Goal: Task Accomplishment & Management: Manage account settings

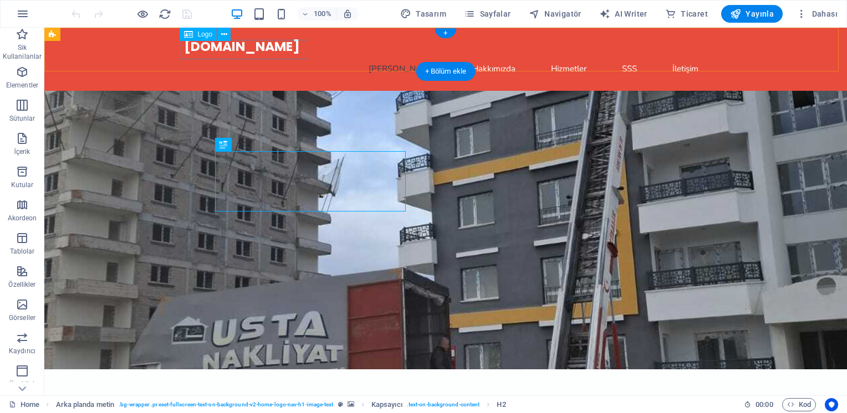
click at [279, 47] on div "[DOMAIN_NAME]" at bounding box center [445, 46] width 523 height 19
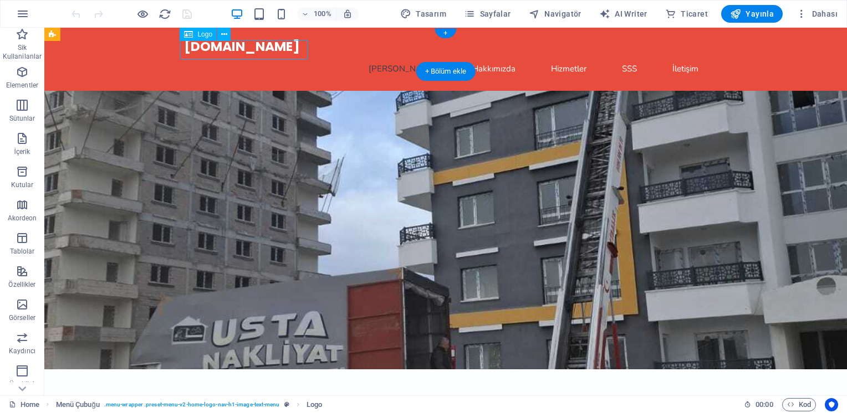
click at [279, 47] on div "[DOMAIN_NAME]" at bounding box center [445, 46] width 523 height 19
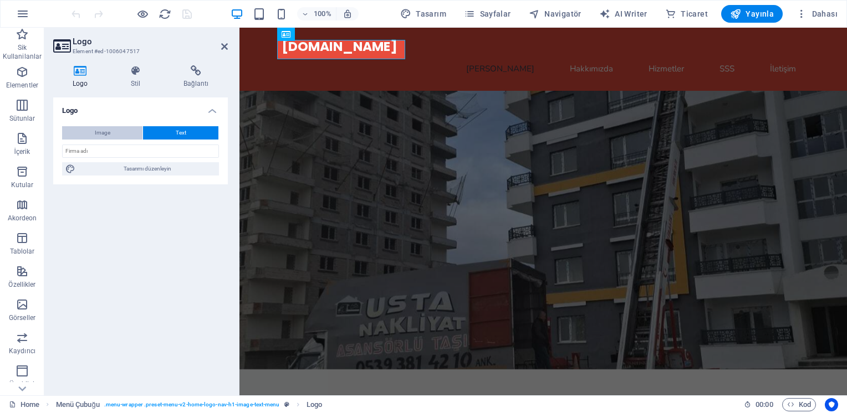
click at [119, 134] on button "Image" at bounding box center [102, 132] width 80 height 13
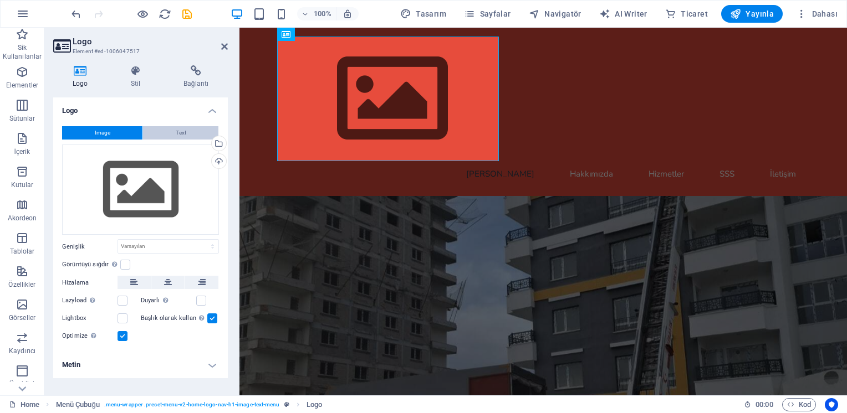
click at [188, 137] on button "Text" at bounding box center [180, 132] width 75 height 13
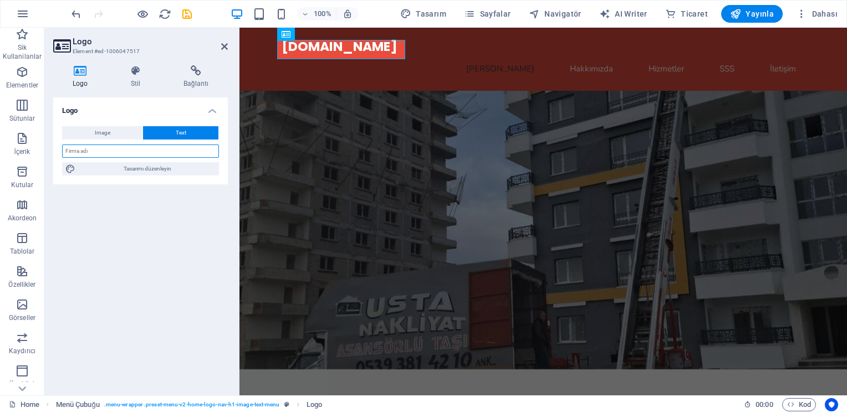
click at [168, 151] on input "text" at bounding box center [140, 151] width 157 height 13
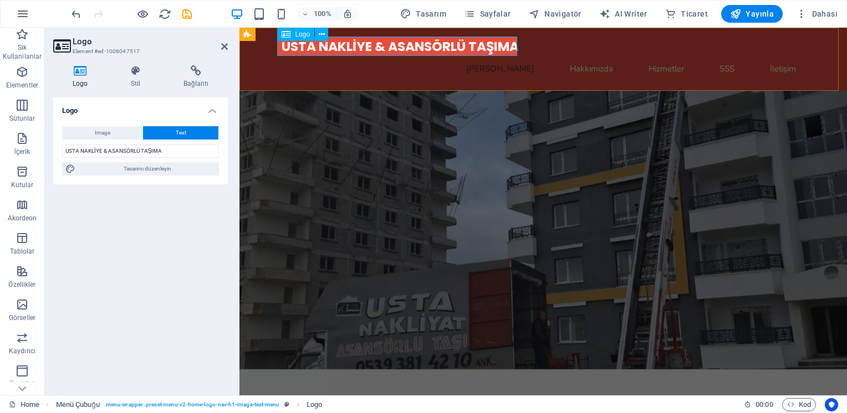
click at [385, 43] on div "USTA NAKLİYE & ASANSÖRLÜ TAŞIMA" at bounding box center [543, 46] width 523 height 19
click at [108, 151] on input "USTA NAKLİYE & ASANSÖRLÜ TAŞIMA" at bounding box center [140, 151] width 157 height 13
click at [108, 151] on input "USTA NAKLİYE &ASANSÖRLÜ TAŞIMA" at bounding box center [140, 151] width 157 height 13
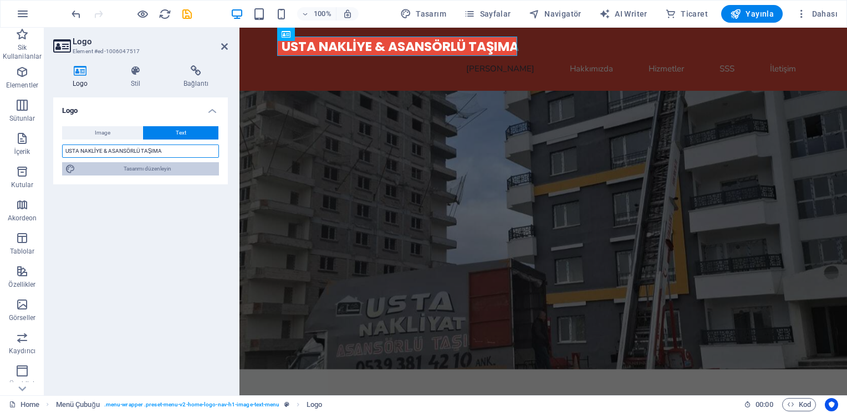
type input "USTA NAKLİYE & ASANSÖRLÜ TAŞIMA"
click at [172, 173] on span "Tasarımı düzenleyin" at bounding box center [147, 168] width 137 height 13
select select "px"
select select "200"
select select "px"
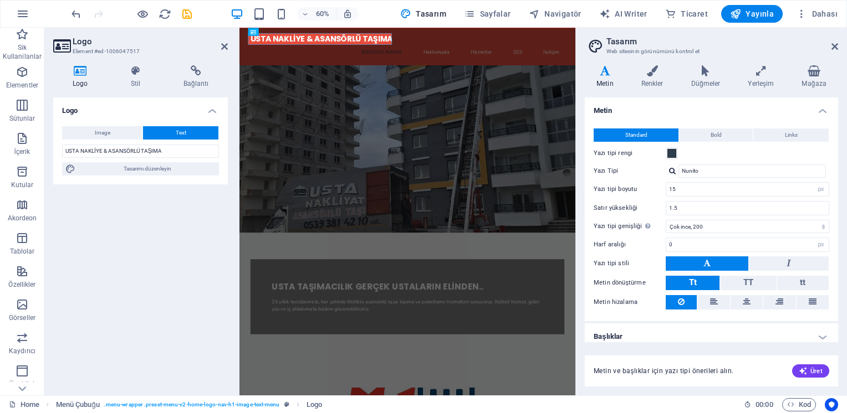
click at [673, 172] on div at bounding box center [672, 170] width 7 height 7
click at [718, 216] on div "Yazı tiplerini yönet →" at bounding box center [754, 215] width 146 height 14
select select "popularity"
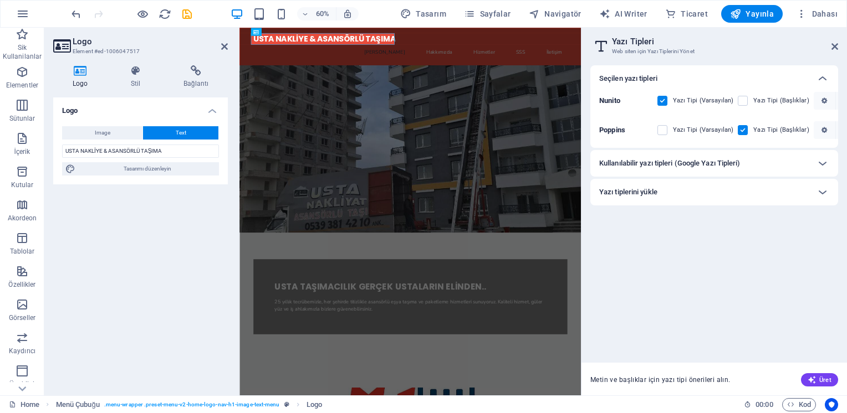
click at [730, 159] on h6 "Kullanılabilir yazı tipleri (Google Yazı Tipleri)" at bounding box center [669, 163] width 141 height 13
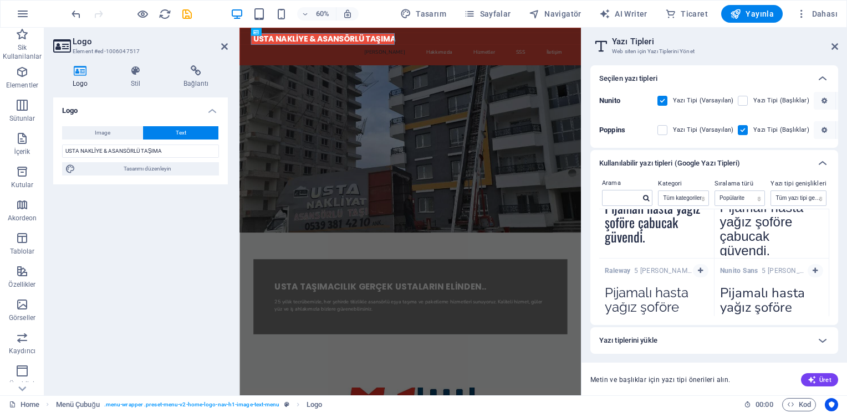
scroll to position [449, 0]
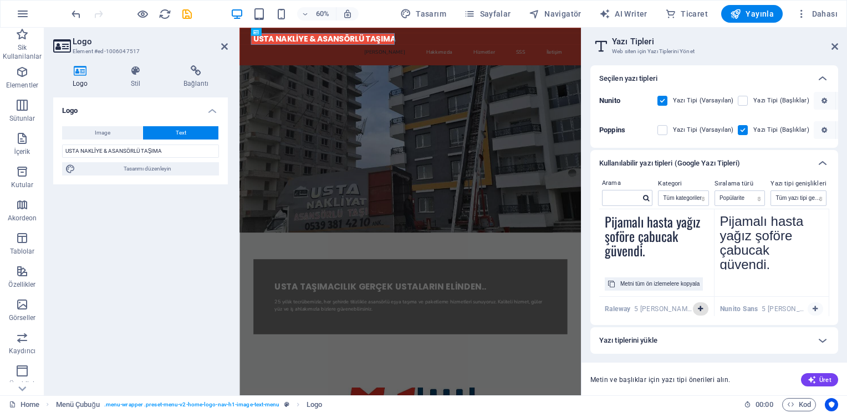
click at [696, 308] on div "Raleway 5 stiller Pijamalı hasta yağız şoföre çabucak güvendi. Metni tüm ön izl…" at bounding box center [656, 339] width 115 height 85
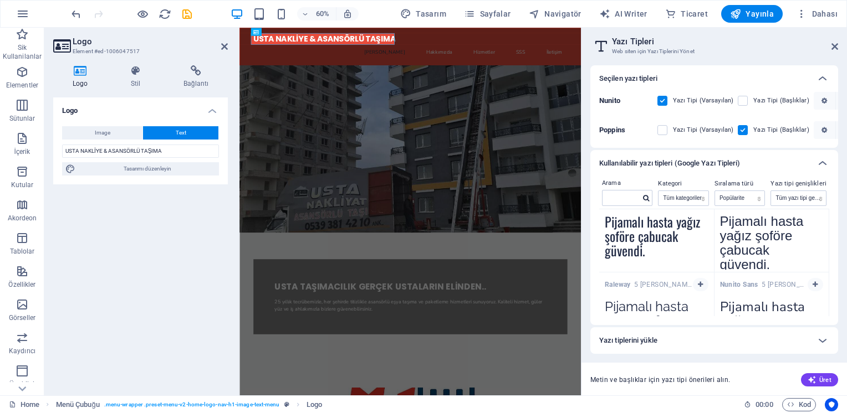
click at [827, 239] on div "Arama Kategori Tüm kategoriler serif display monospace sans-serif handwriting S…" at bounding box center [714, 251] width 248 height 149
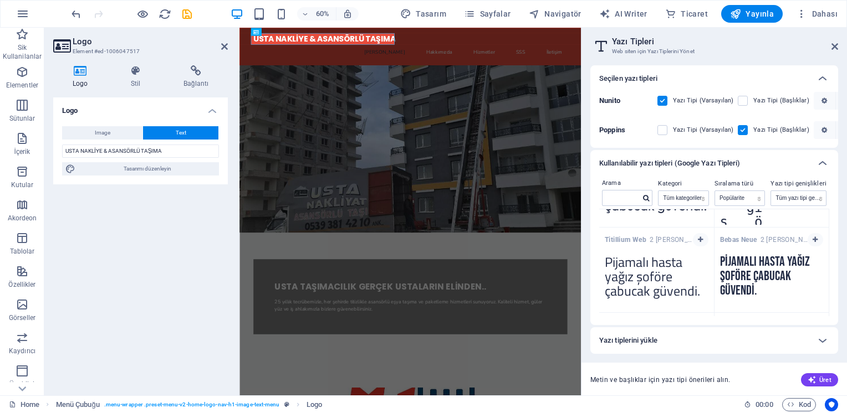
scroll to position [1554, 0]
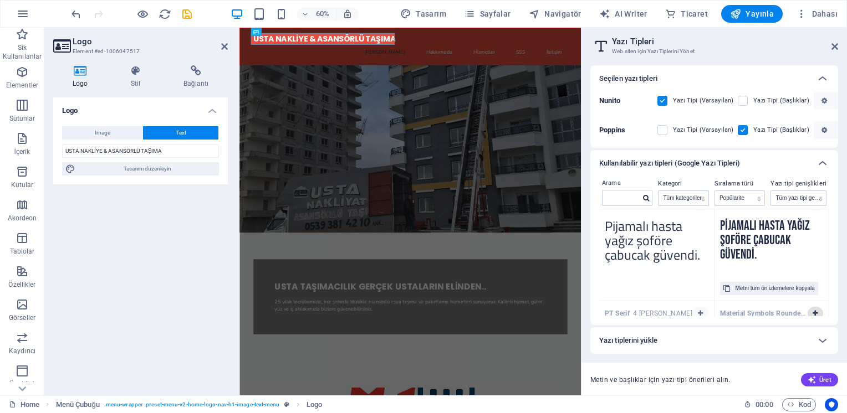
click at [814, 311] on div "Material Symbols Rounded 1 stiller Pijamalı hasta yağız şoföre çabucak güvendi.…" at bounding box center [771, 343] width 115 height 85
click at [812, 286] on icon "button" at bounding box center [814, 289] width 5 height 7
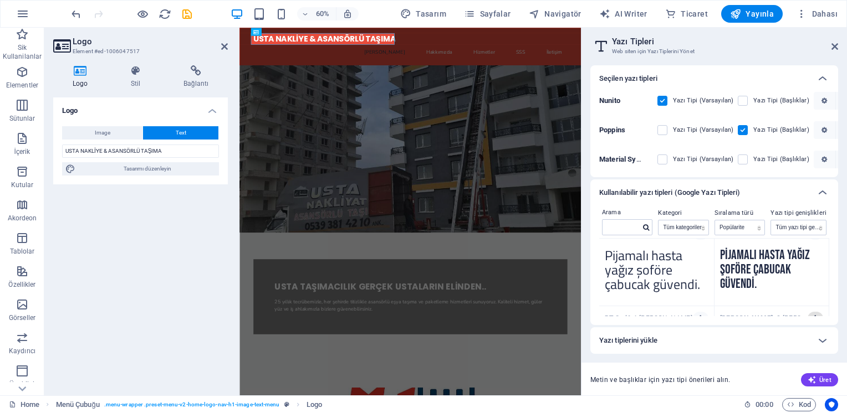
click at [814, 316] on icon "button" at bounding box center [814, 318] width 5 height 7
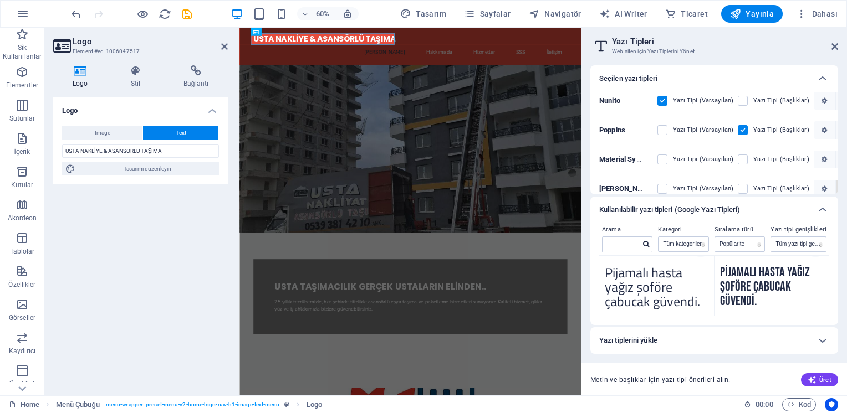
drag, startPoint x: 835, startPoint y: 170, endPoint x: 835, endPoint y: 185, distance: 15.5
click at [835, 185] on div "Nunito Yazı Tipi (Varsayılan) Yazı Tipi (Başlıklar) Poppins Yazı Tipi (Varsayıl…" at bounding box center [714, 143] width 248 height 103
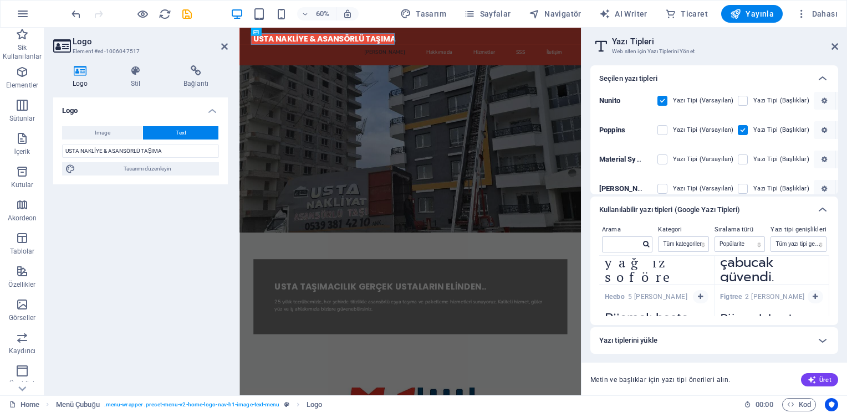
scroll to position [12, 0]
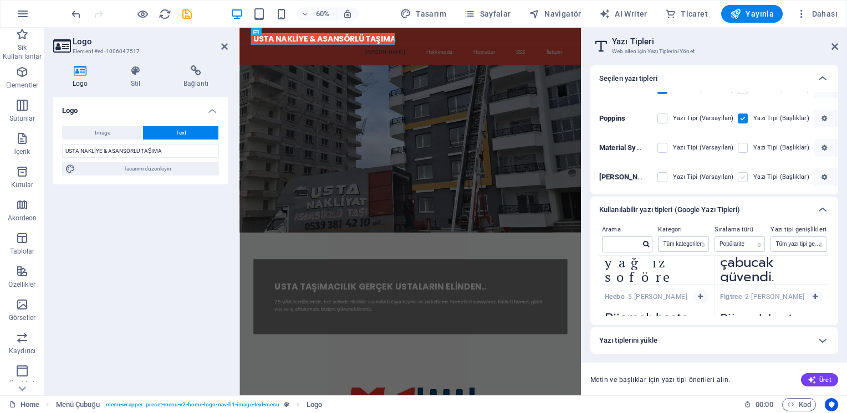
click at [742, 176] on label at bounding box center [743, 177] width 10 height 10
click at [0, 0] on input "checkbox" at bounding box center [0, 0] width 0 height 0
click at [742, 176] on label at bounding box center [743, 177] width 10 height 10
click at [0, 0] on input "checkbox" at bounding box center [0, 0] width 0 height 0
click at [123, 248] on div "Logo Image Text Dosyaları buraya sürükleyin, dosyaları seçmek için tıklayın vey…" at bounding box center [140, 242] width 175 height 289
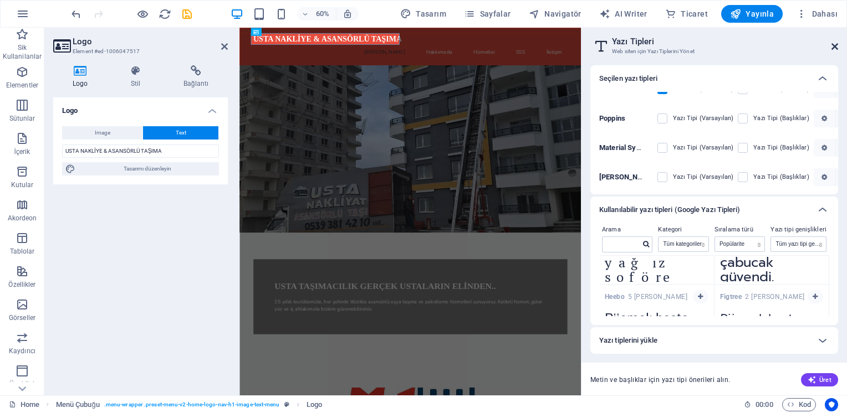
click at [834, 47] on icon at bounding box center [834, 46] width 7 height 9
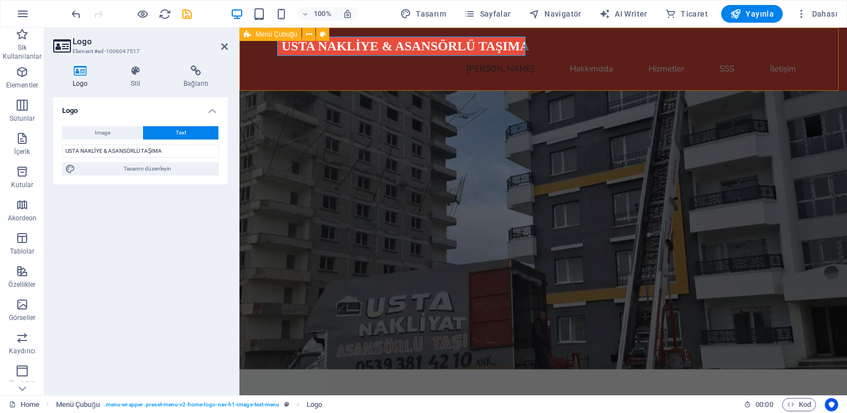
click at [257, 73] on div "USTA NAKLİYE & ASANSÖRLÜ TAŞIMA Ana Sayfa Hakkımızda Hizmetler SSS İletişim" at bounding box center [542, 59] width 607 height 63
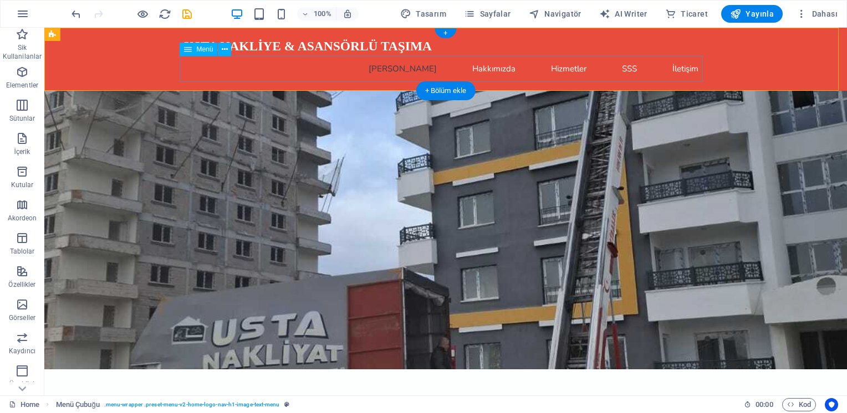
click at [436, 70] on nav "Ana Sayfa Hakkımızda Hizmetler SSS İletişim" at bounding box center [445, 69] width 523 height 26
click at [293, 74] on nav "Ana Sayfa Hakkımızda Hizmetler SSS İletişim" at bounding box center [445, 69] width 523 height 26
select select
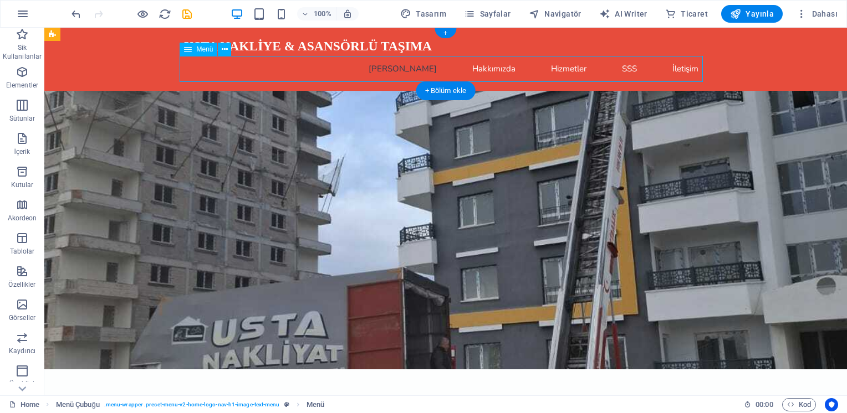
select select
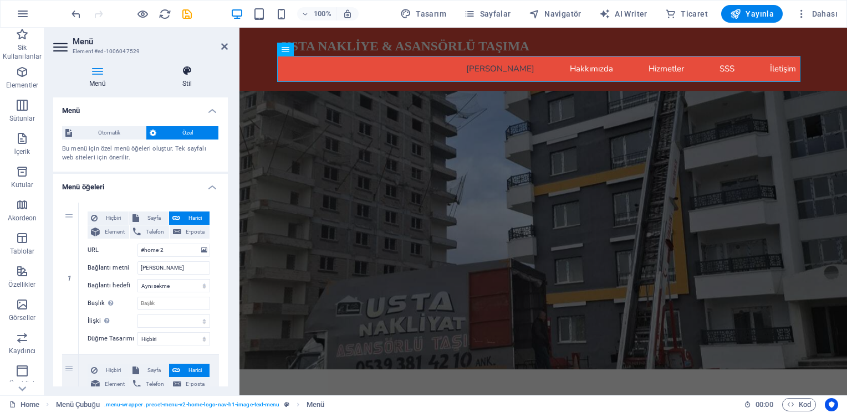
click at [194, 75] on icon at bounding box center [186, 70] width 81 height 11
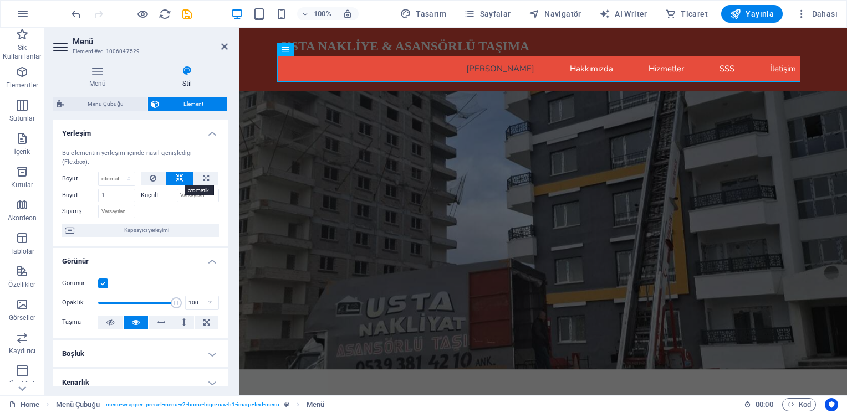
click at [177, 175] on icon at bounding box center [180, 178] width 8 height 13
click at [208, 352] on h4 "Boşluk" at bounding box center [140, 354] width 175 height 27
click at [100, 71] on icon at bounding box center [97, 70] width 89 height 11
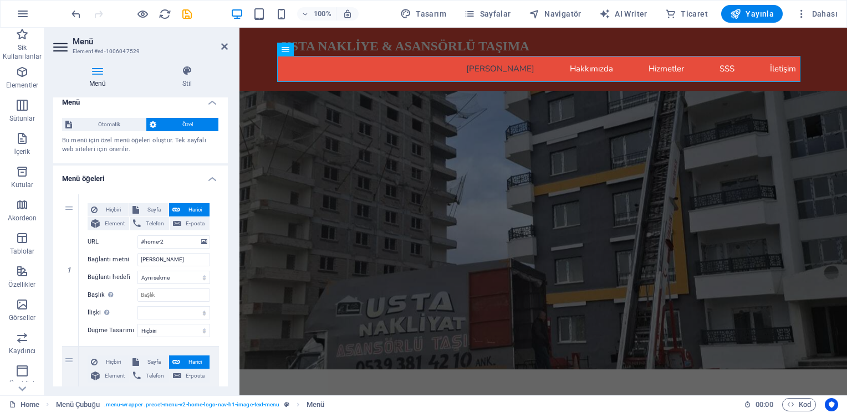
scroll to position [0, 0]
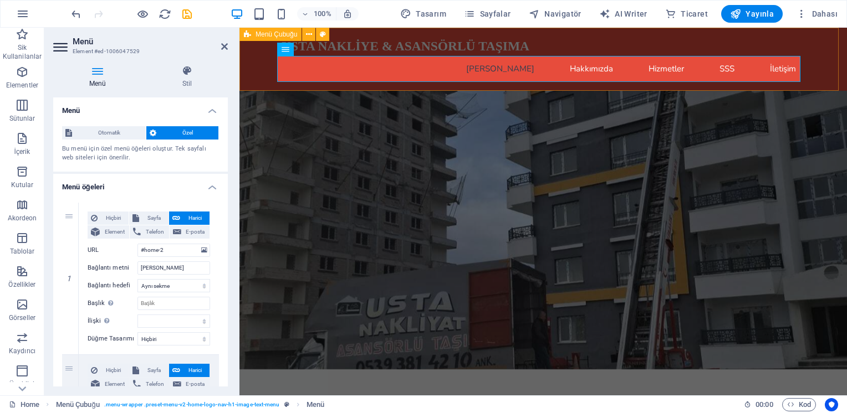
click at [265, 73] on div "USTA NAKLİYE & ASANSÖRLÜ TAŞIMA Ana Sayfa Hakkımızda Hizmetler SSS İletişim" at bounding box center [542, 59] width 607 height 63
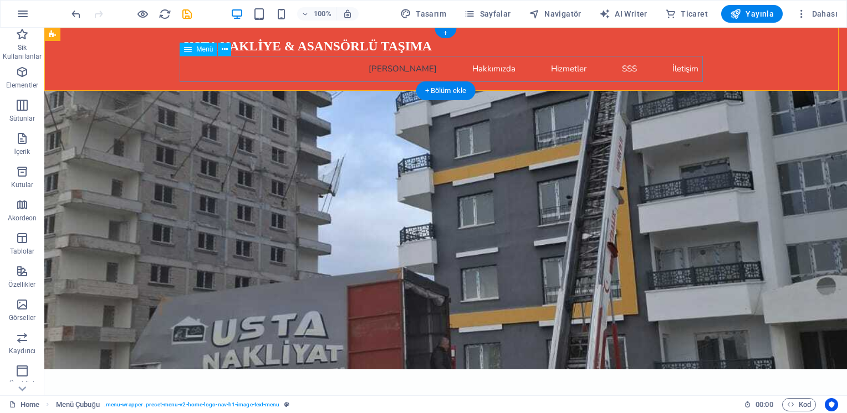
click at [265, 73] on nav "Ana Sayfa Hakkımızda Hizmetler SSS İletişim" at bounding box center [445, 69] width 523 height 26
click at [525, 225] on figure at bounding box center [445, 230] width 802 height 279
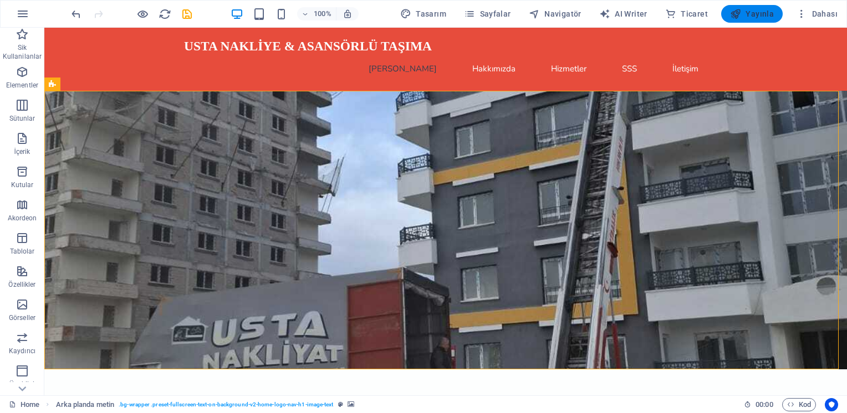
click at [767, 11] on span "Yayınla" at bounding box center [752, 13] width 44 height 11
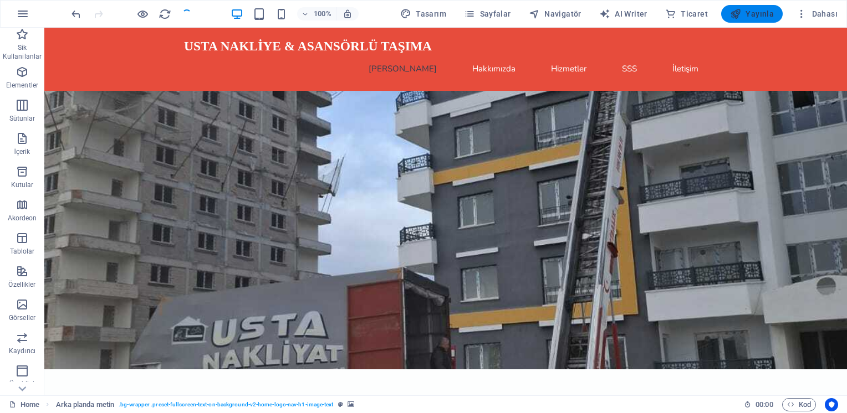
checkbox input "false"
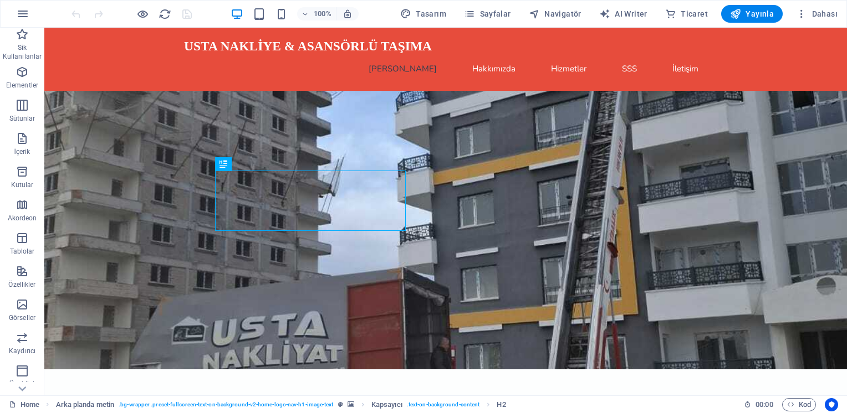
click at [643, 174] on figure at bounding box center [445, 230] width 802 height 279
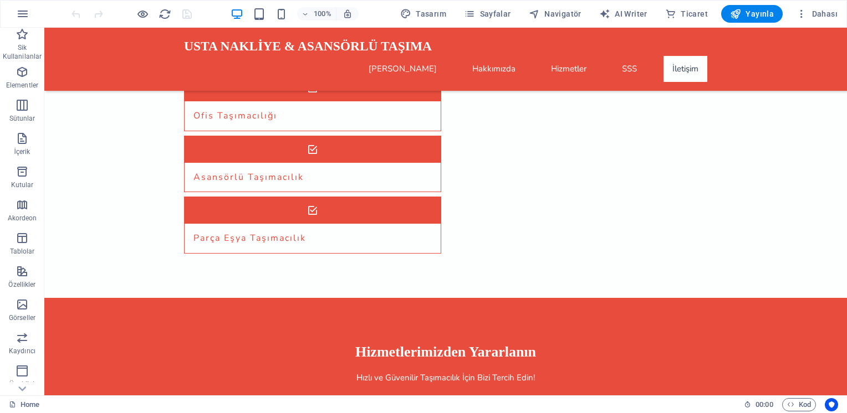
scroll to position [3158, 0]
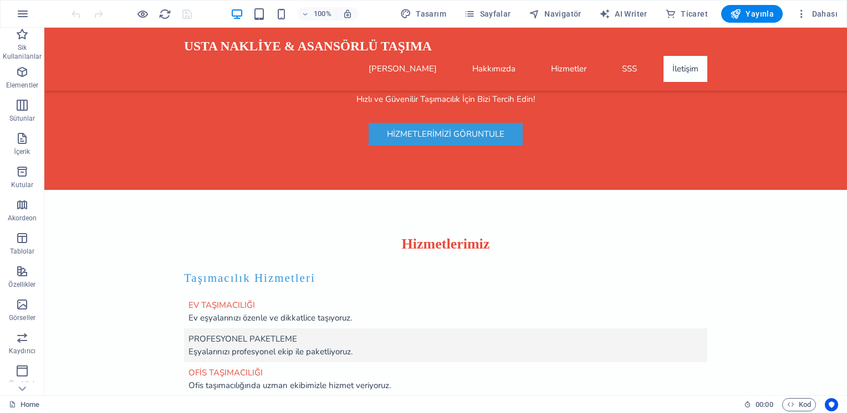
drag, startPoint x: 845, startPoint y: 70, endPoint x: 856, endPoint y: 435, distance: 365.4
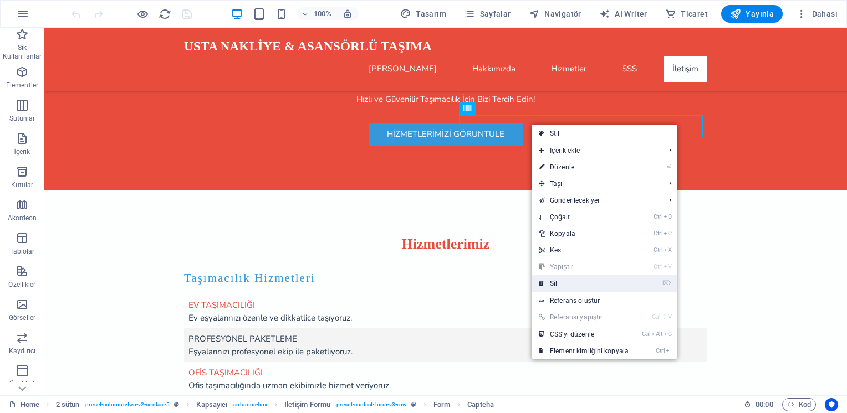
click at [561, 282] on link "⌦ Sil" at bounding box center [583, 283] width 103 height 17
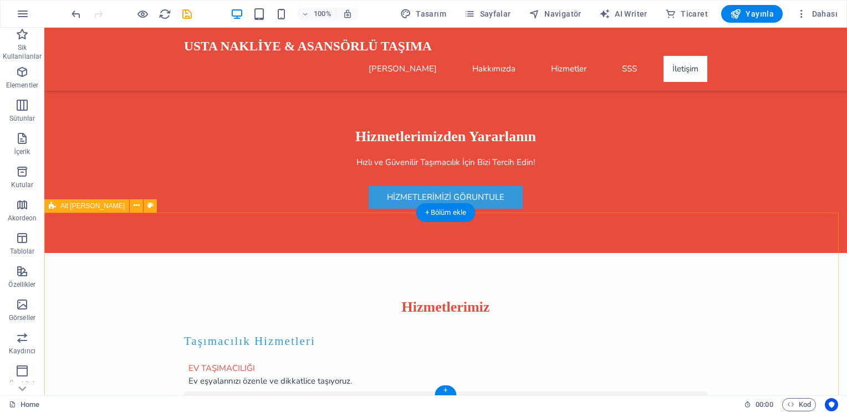
scroll to position [3127, 0]
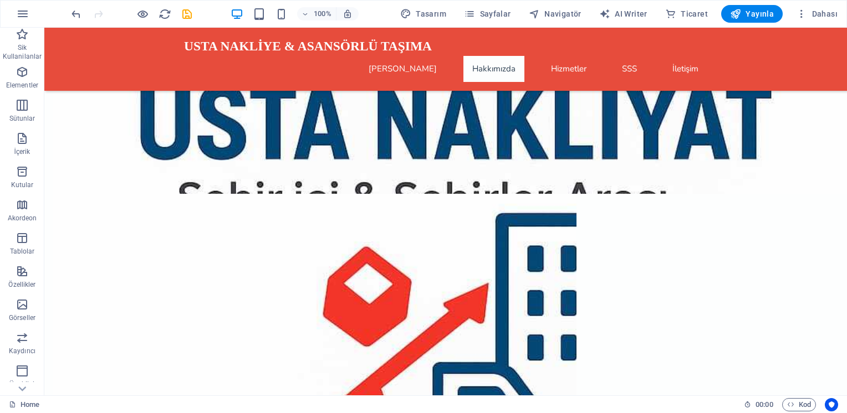
scroll to position [0, 0]
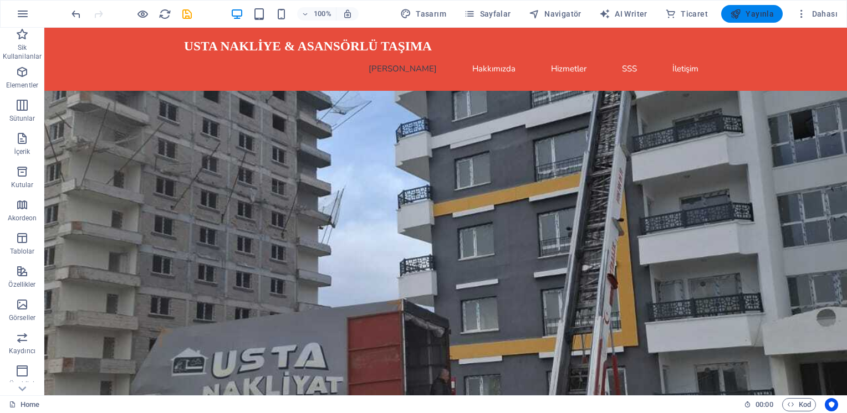
click at [741, 17] on icon "button" at bounding box center [735, 13] width 11 height 11
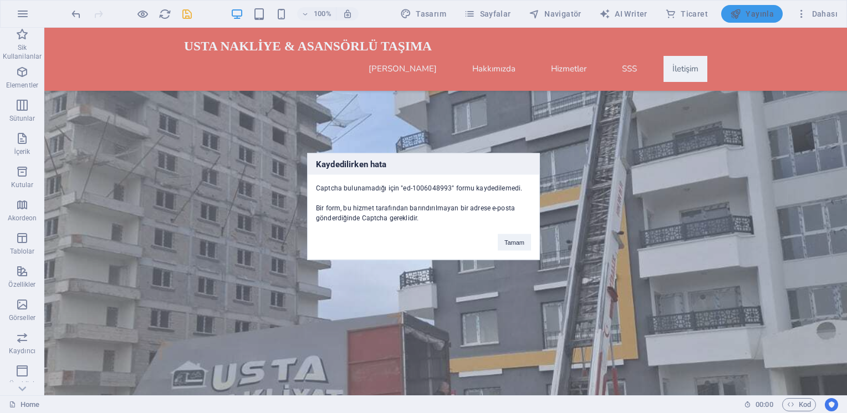
scroll to position [3089, 0]
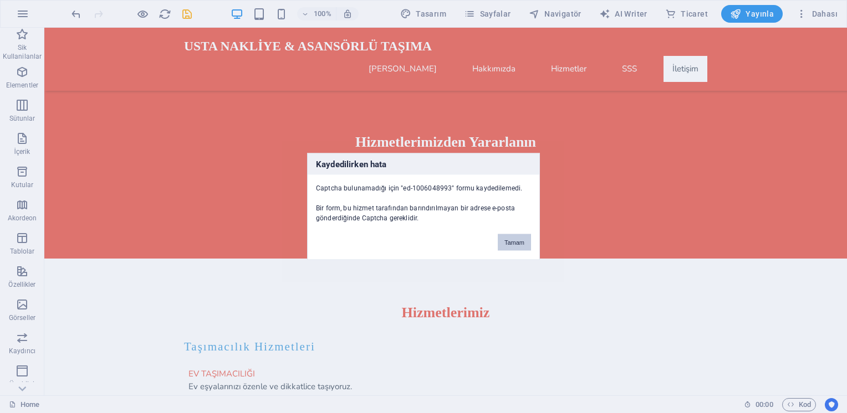
click at [508, 241] on button "Tamam" at bounding box center [514, 242] width 33 height 17
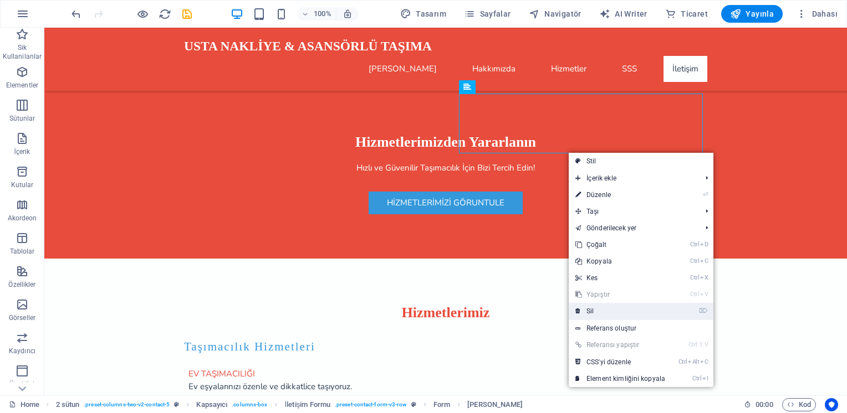
click at [594, 309] on link "⌦ Sil" at bounding box center [620, 311] width 103 height 17
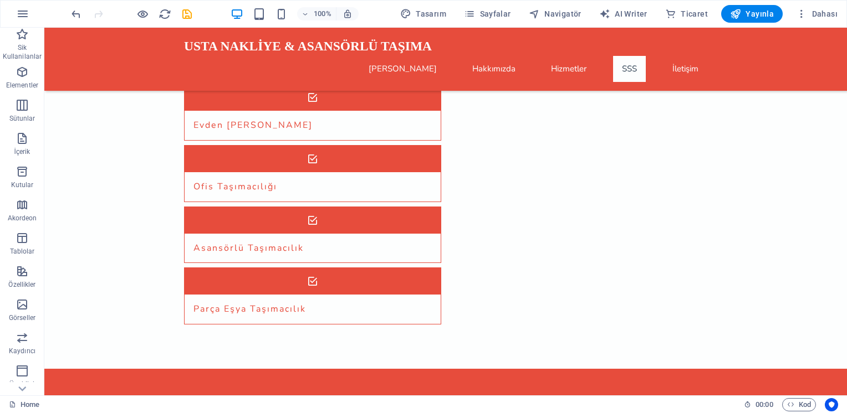
scroll to position [2867, 0]
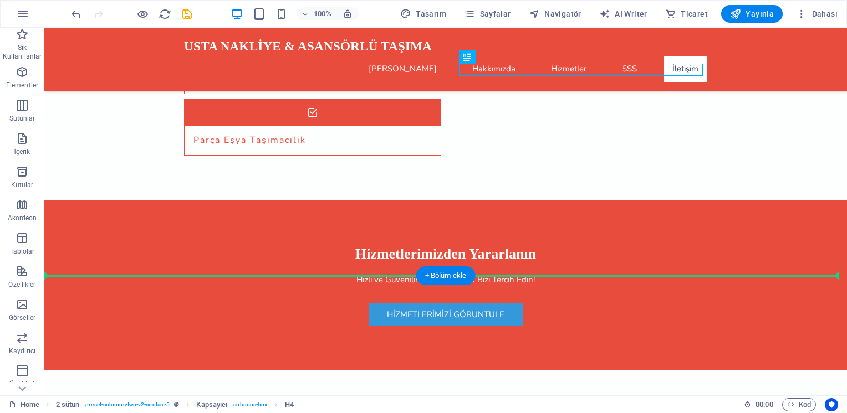
scroll to position [3041, 0]
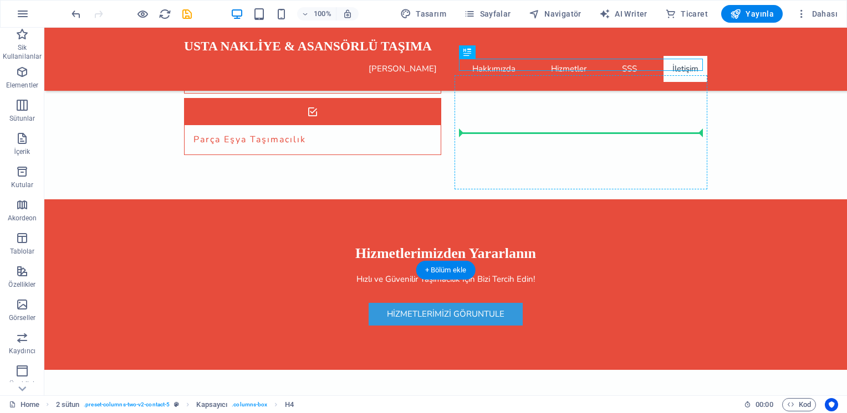
drag, startPoint x: 666, startPoint y: 237, endPoint x: 636, endPoint y: 124, distance: 116.8
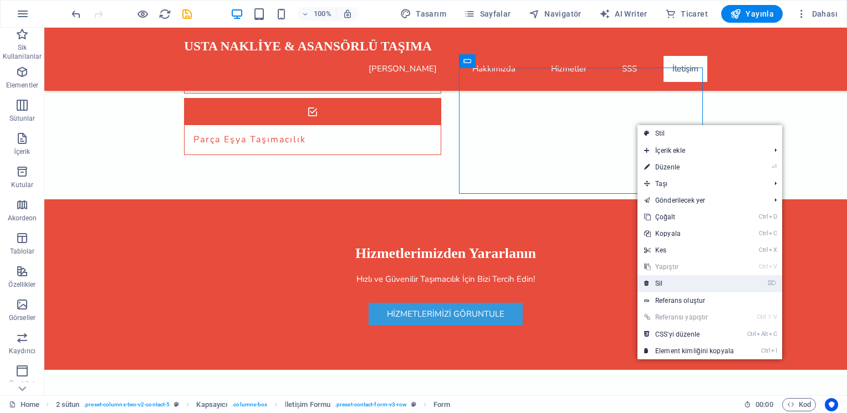
click at [665, 280] on link "⌦ Sil" at bounding box center [688, 283] width 103 height 17
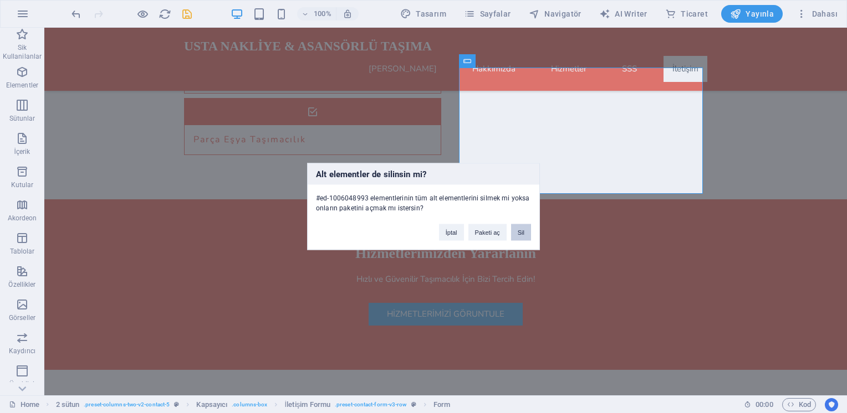
click at [522, 231] on button "Sil" at bounding box center [521, 232] width 20 height 17
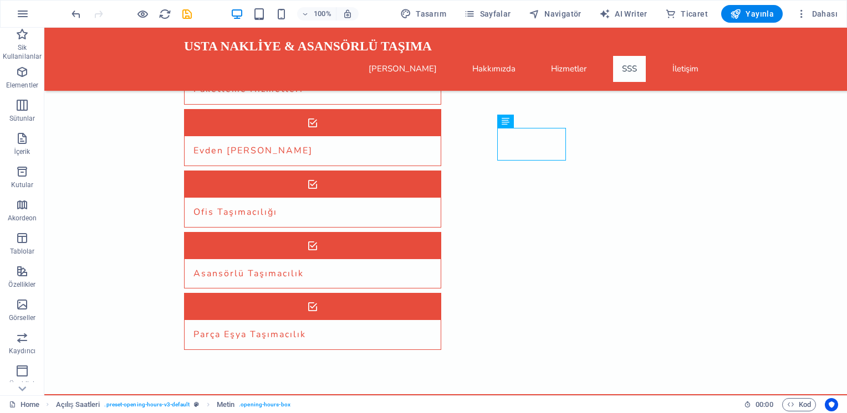
scroll to position [2855, 0]
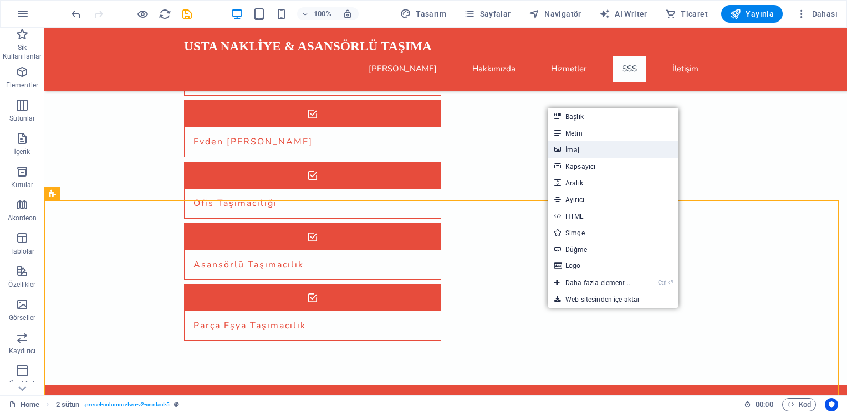
click at [574, 150] on link "İmaj" at bounding box center [613, 149] width 131 height 17
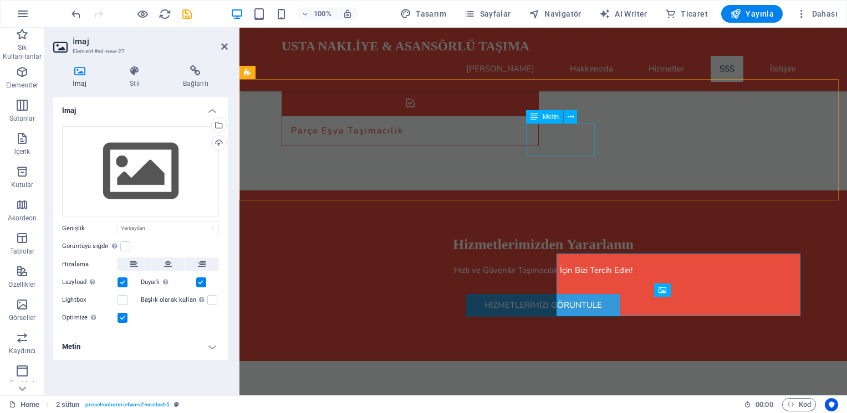
scroll to position [2803, 0]
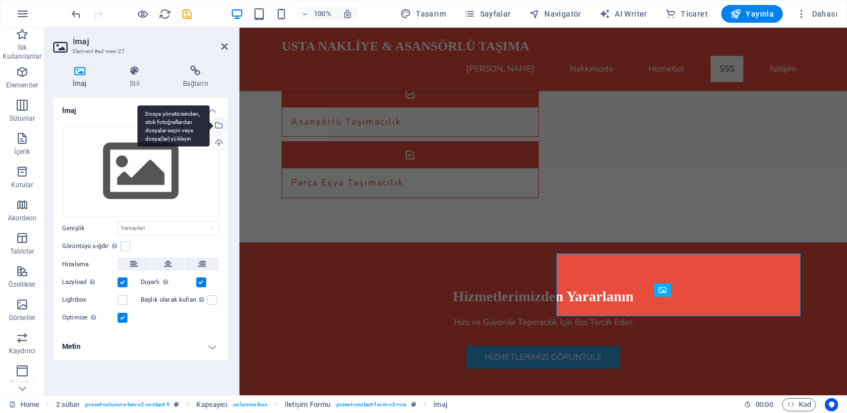
click at [209, 125] on div "Dosya yöneticisinden, stok fotoğraflardan dosyalar seçin veya dosya(lar) yükley…" at bounding box center [173, 126] width 72 height 42
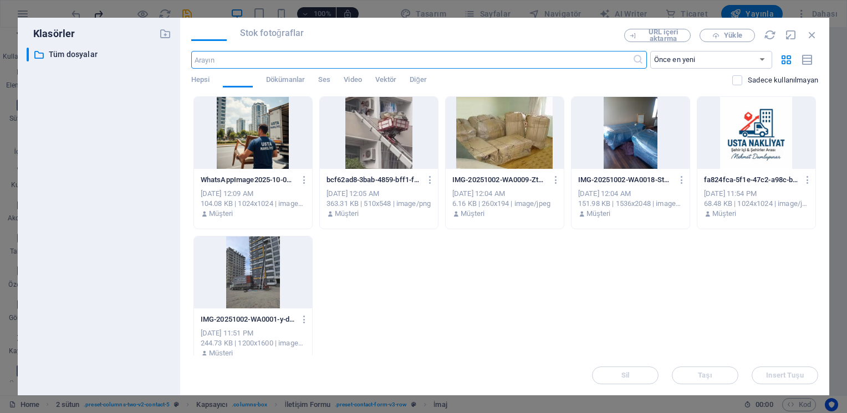
scroll to position [2790, 0]
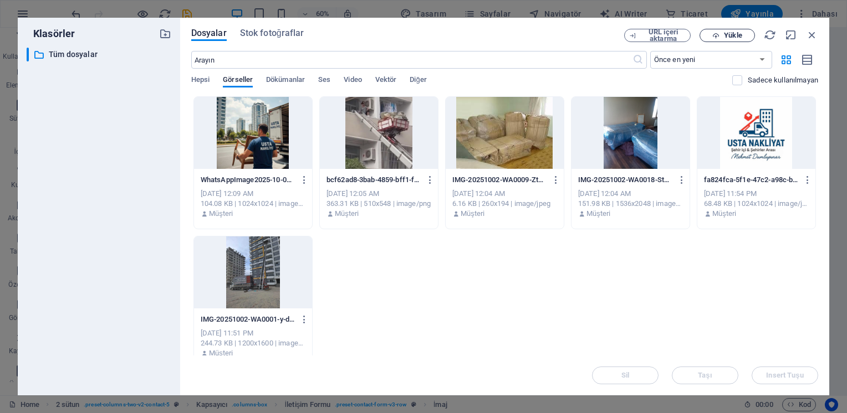
click at [728, 34] on span "Yükle" at bounding box center [733, 35] width 18 height 7
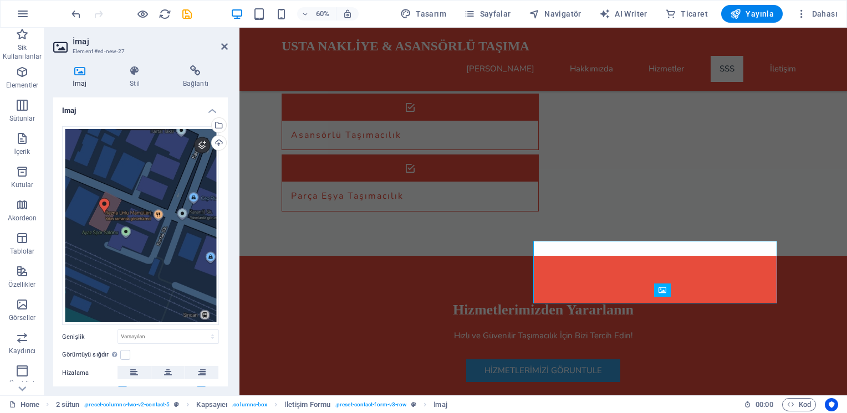
scroll to position [2803, 0]
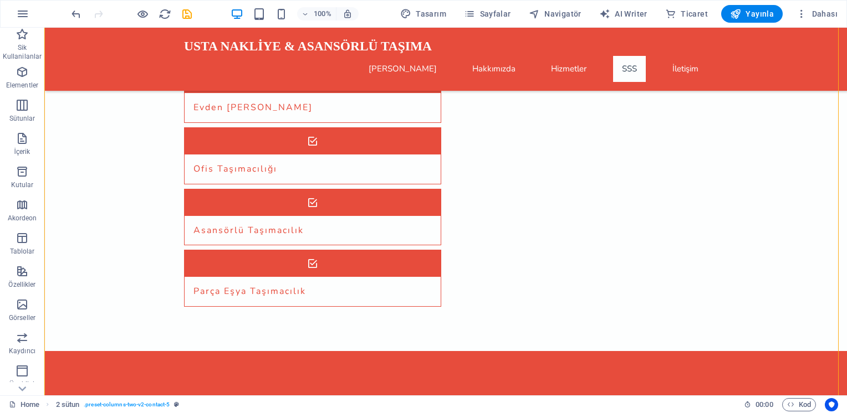
scroll to position [2871, 0]
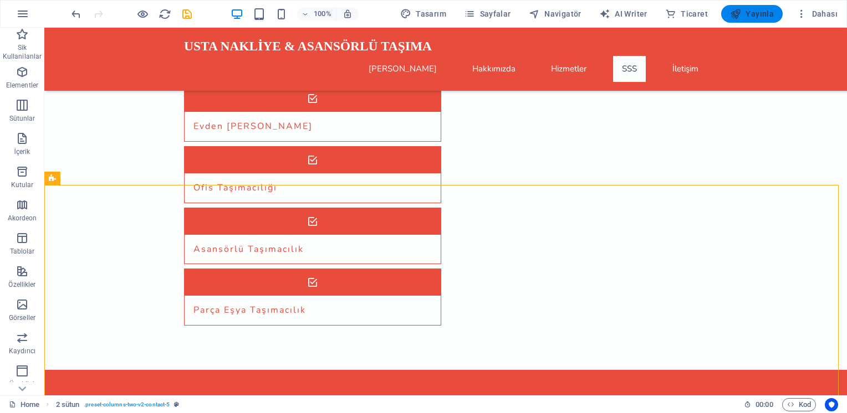
click at [749, 12] on span "Yayınla" at bounding box center [752, 13] width 44 height 11
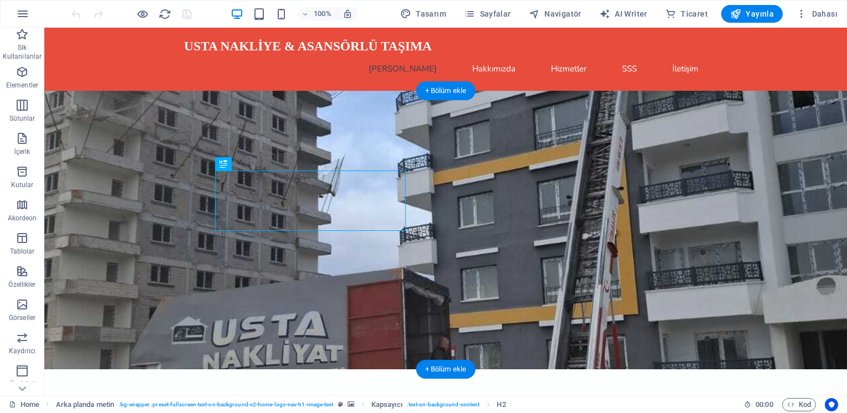
click at [574, 156] on figure at bounding box center [445, 230] width 802 height 279
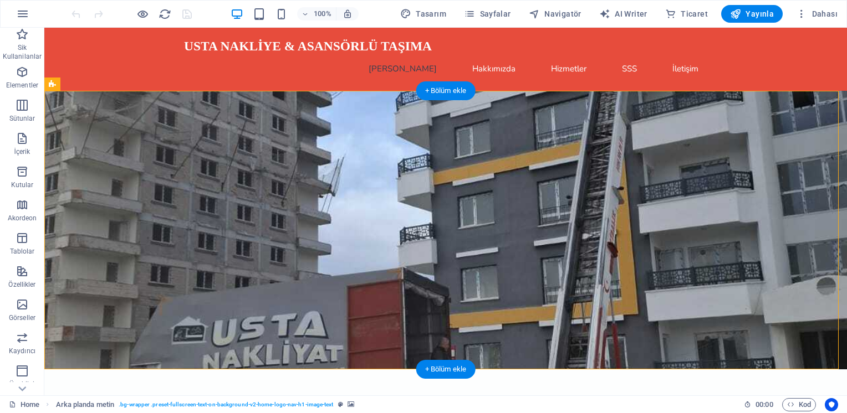
click at [574, 156] on figure at bounding box center [445, 230] width 802 height 279
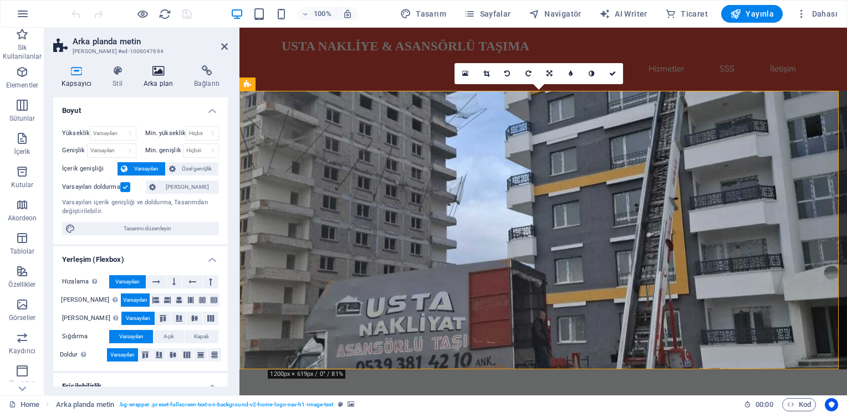
click at [166, 74] on icon at bounding box center [158, 70] width 46 height 11
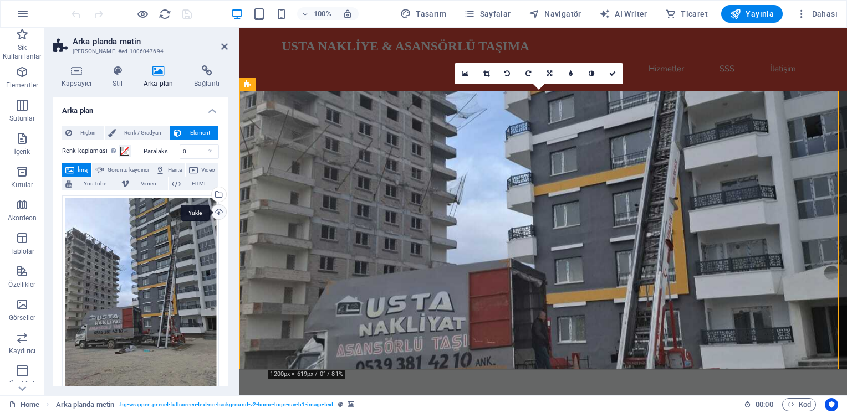
click at [217, 212] on div "Yükle" at bounding box center [217, 213] width 17 height 17
click at [822, 70] on div "USTA NAKLİYE & ASANSÖRLÜ TAŞIMA Ana Sayfa Hakkımızda Hizmetler SSS İletişim" at bounding box center [542, 59] width 607 height 63
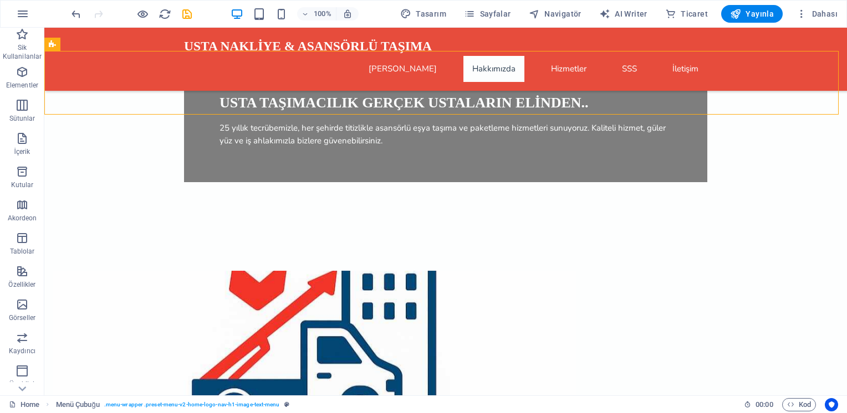
scroll to position [337, 0]
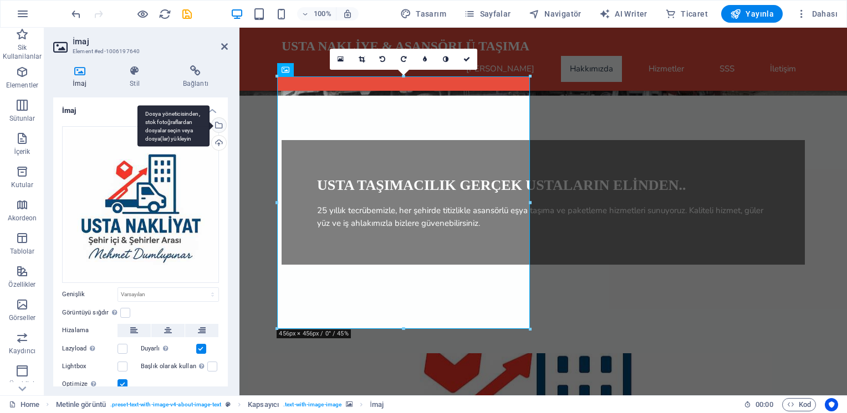
click at [218, 125] on div "Dosya yöneticisinden, stok fotoğraflardan dosyalar seçin veya dosya(lar) yükley…" at bounding box center [217, 126] width 17 height 17
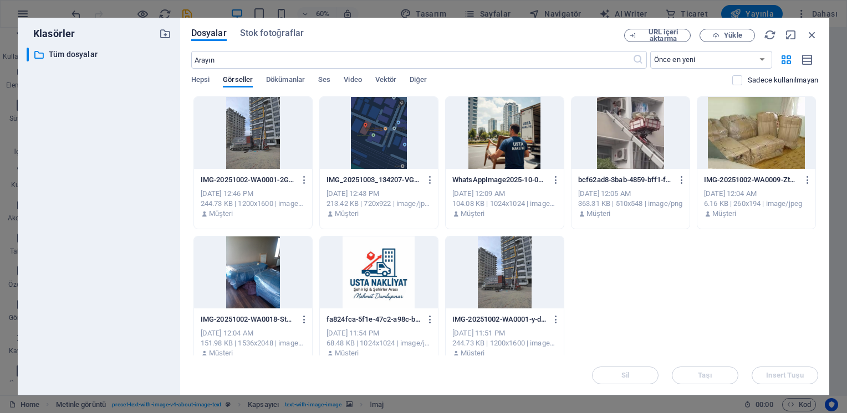
click at [360, 277] on div at bounding box center [379, 273] width 118 height 72
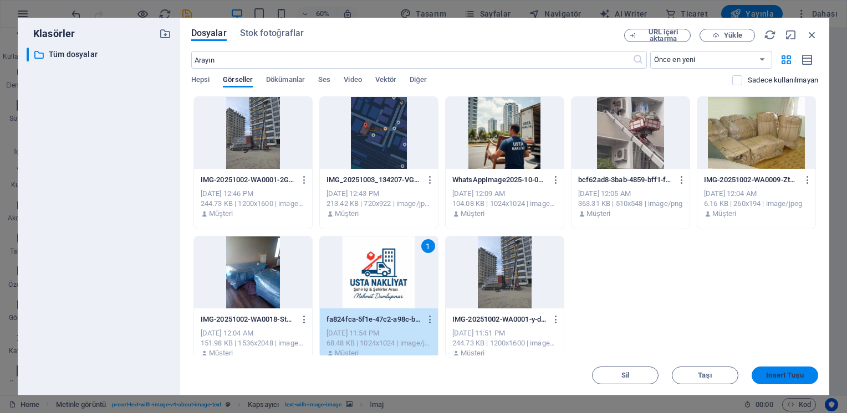
click at [772, 380] on button "Insert Tuşu" at bounding box center [784, 376] width 66 height 18
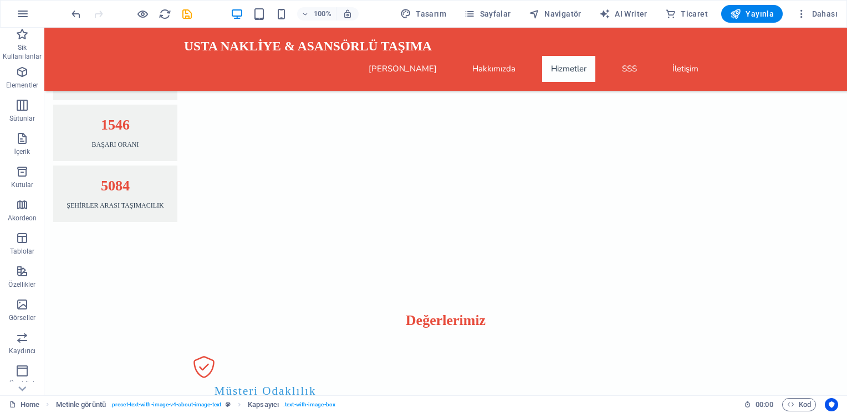
scroll to position [2048, 0]
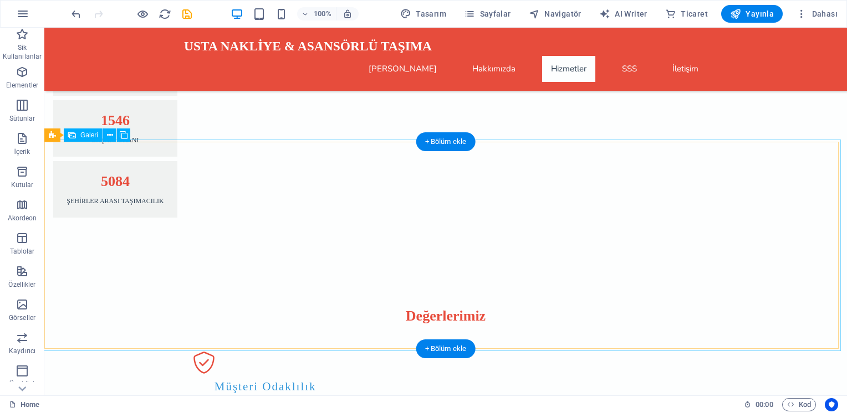
select select "px"
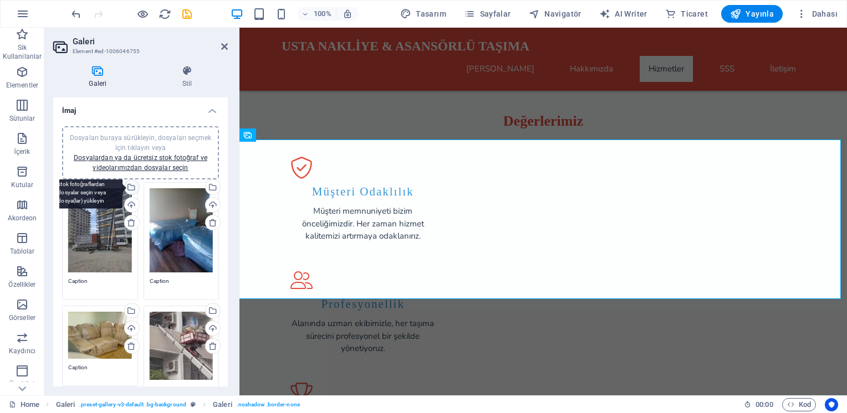
click at [122, 183] on div "Dosya yöneticisinden, stok fotoğraflardan dosyalar seçin veya dosya(lar) yükley…" at bounding box center [86, 188] width 72 height 42
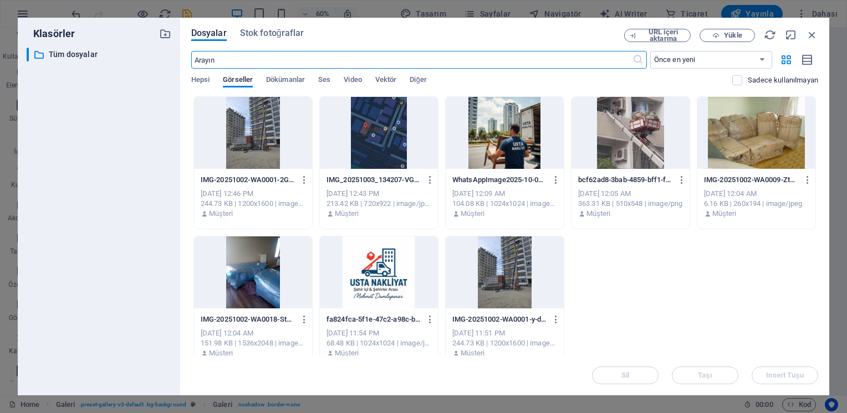
click at [516, 130] on div at bounding box center [505, 133] width 118 height 72
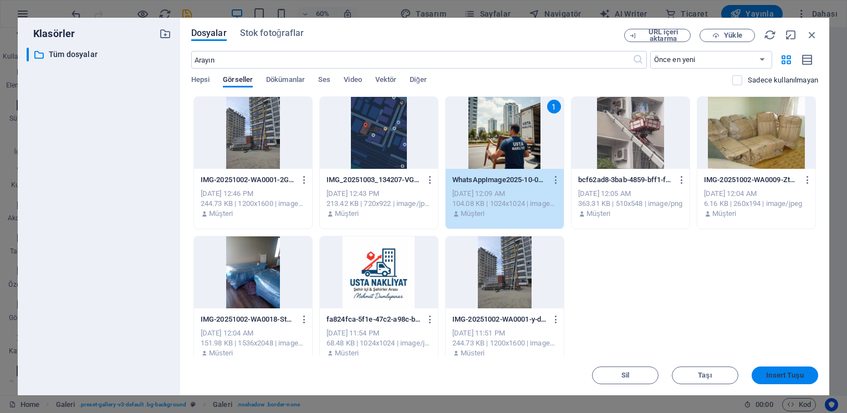
click at [788, 382] on button "Insert Tuşu" at bounding box center [784, 376] width 66 height 18
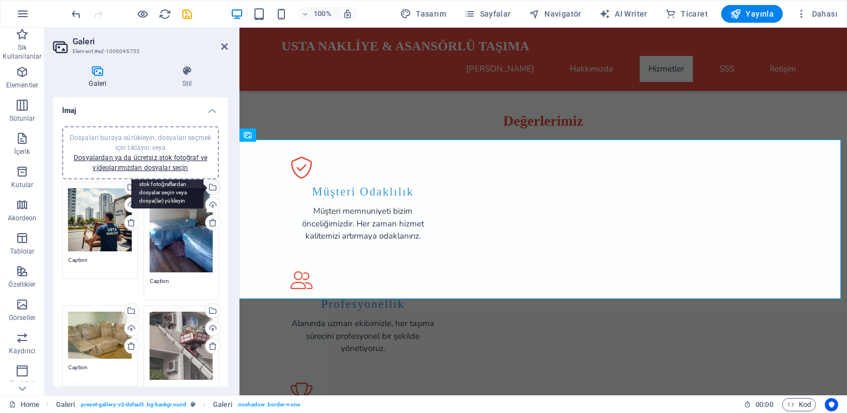
click at [203, 185] on div "Dosya yöneticisinden, stok fotoğraflardan dosyalar seçin veya dosya(lar) yükley…" at bounding box center [167, 188] width 72 height 42
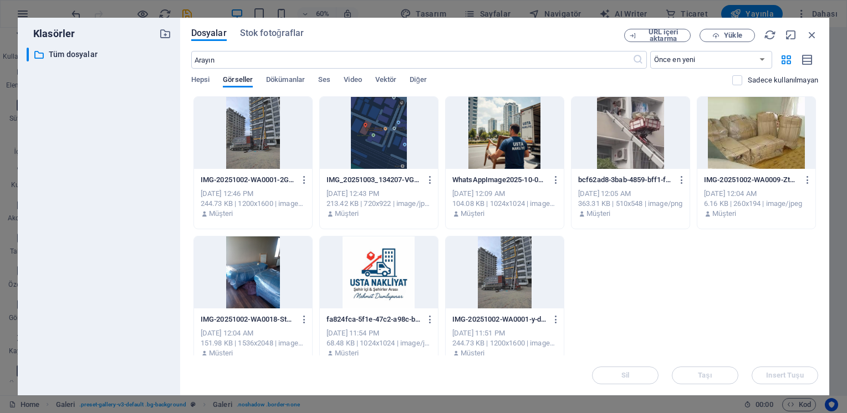
click at [645, 137] on div at bounding box center [630, 133] width 118 height 72
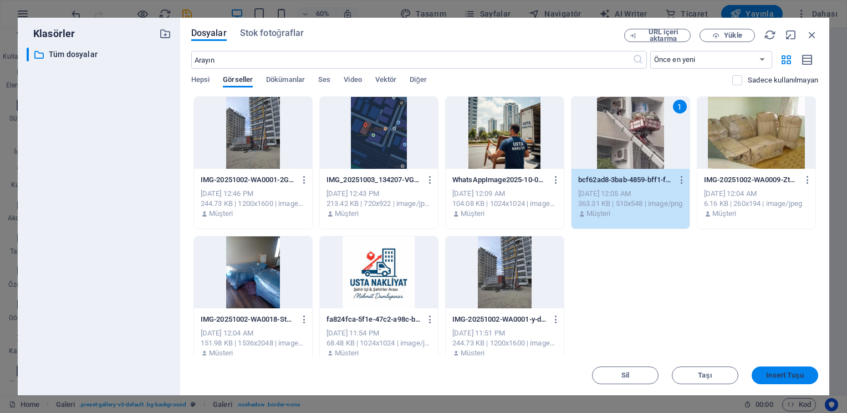
click at [788, 382] on button "Insert Tuşu" at bounding box center [784, 376] width 66 height 18
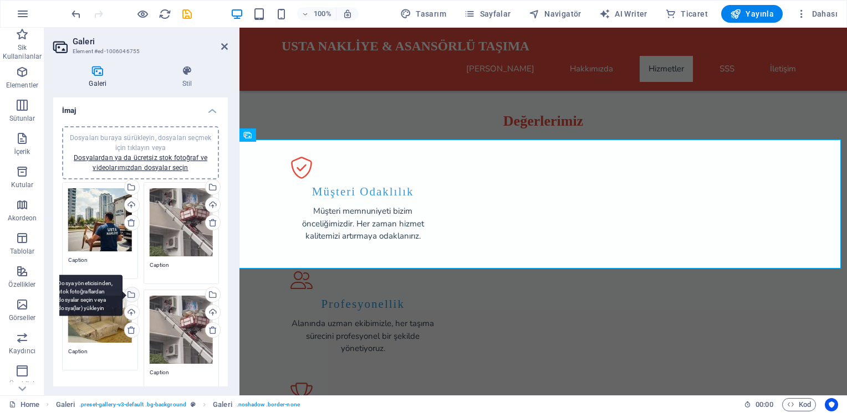
click at [132, 295] on div "Dosya yöneticisinden, stok fotoğraflardan dosyalar seçin veya dosya(lar) yükley…" at bounding box center [130, 296] width 17 height 17
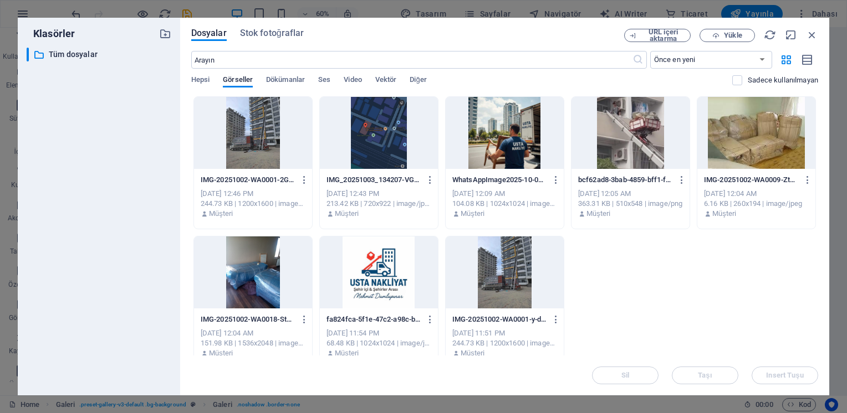
click at [285, 277] on div at bounding box center [253, 273] width 118 height 72
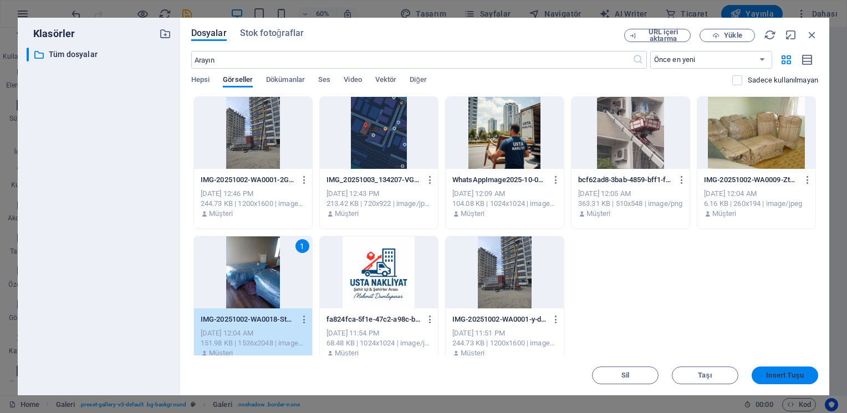
click at [774, 376] on span "Insert Tuşu" at bounding box center [784, 375] width 37 height 7
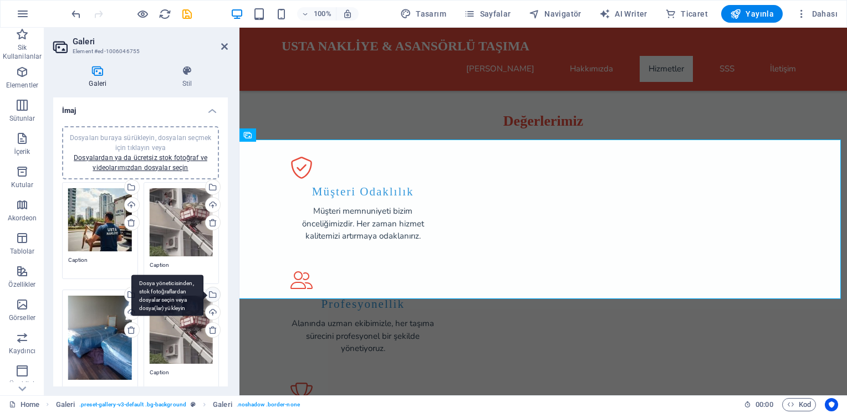
click at [210, 296] on div "Dosya yöneticisinden, stok fotoğraflardan dosyalar seçin veya dosya(lar) yükley…" at bounding box center [211, 296] width 17 height 17
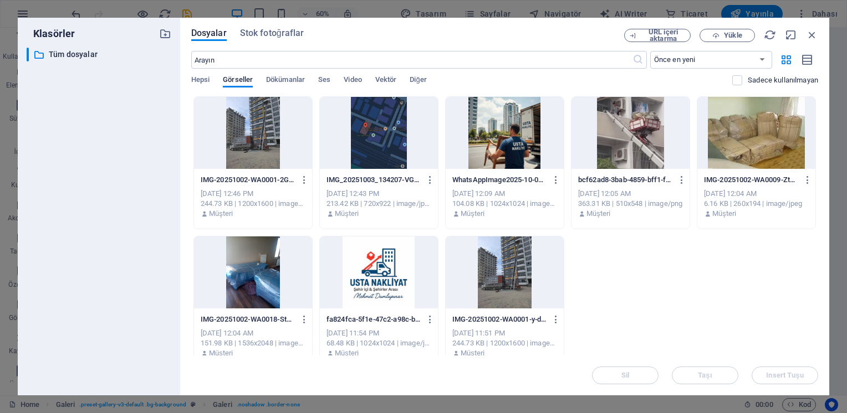
click at [498, 279] on div at bounding box center [505, 273] width 118 height 72
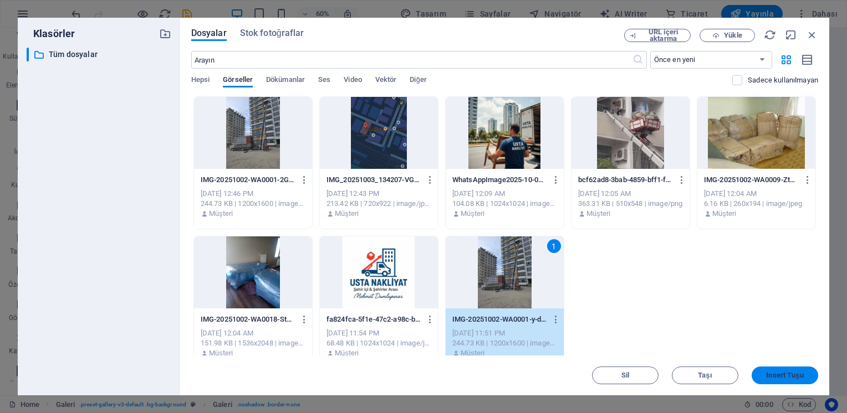
click at [797, 375] on span "Insert Tuşu" at bounding box center [784, 375] width 37 height 7
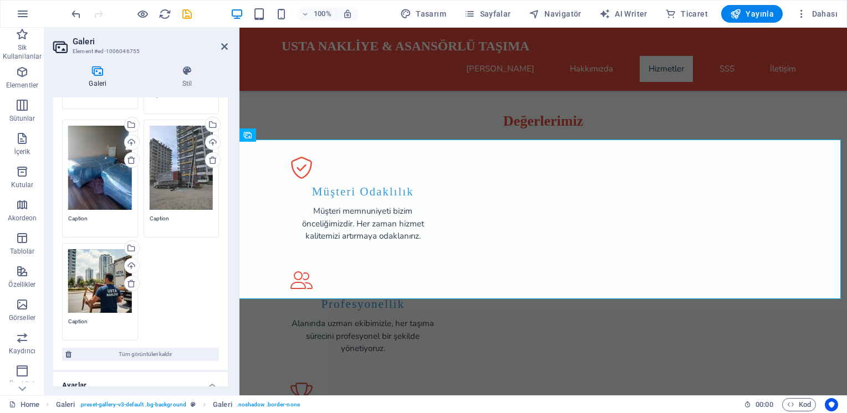
scroll to position [174, 0]
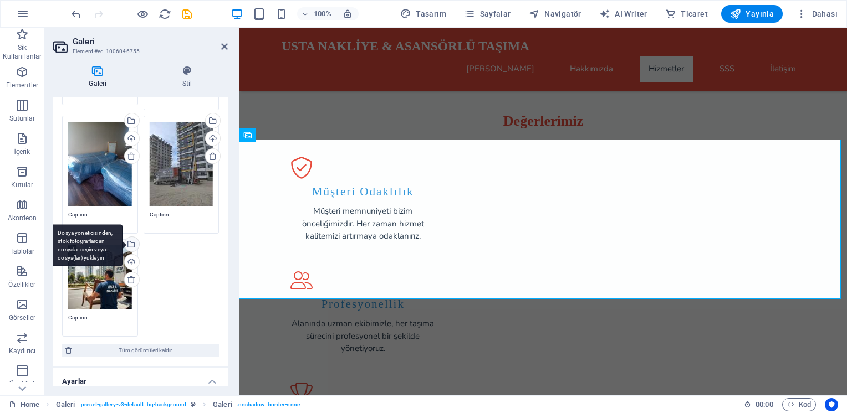
click at [122, 244] on div "Dosya yöneticisinden, stok fotoğraflardan dosyalar seçin veya dosya(lar) yükley…" at bounding box center [86, 246] width 72 height 42
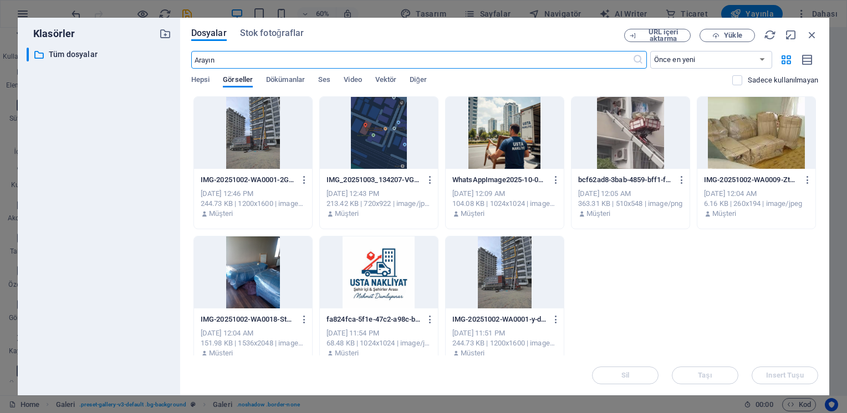
click at [766, 147] on div at bounding box center [756, 133] width 118 height 72
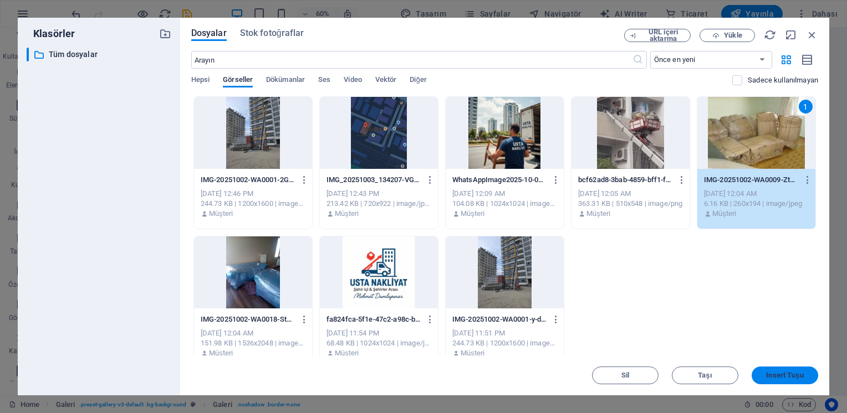
click at [778, 378] on span "Insert Tuşu" at bounding box center [784, 375] width 37 height 7
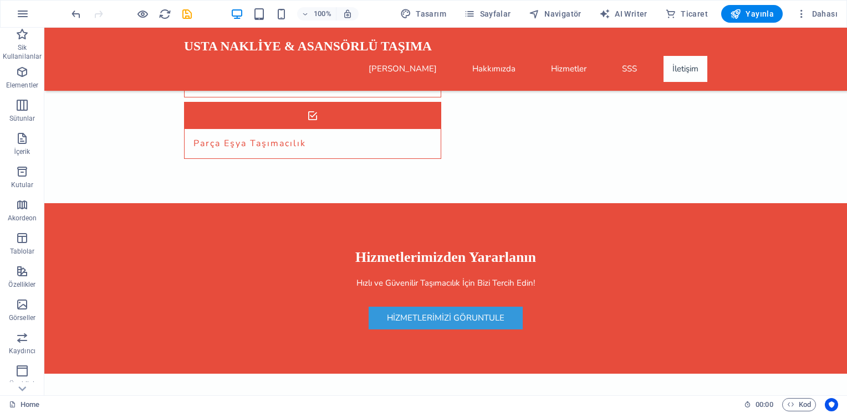
scroll to position [3042, 0]
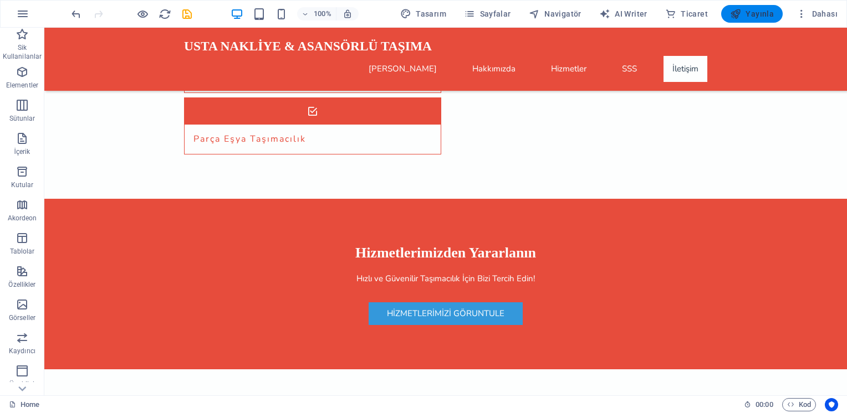
click at [757, 13] on span "Yayınla" at bounding box center [752, 13] width 44 height 11
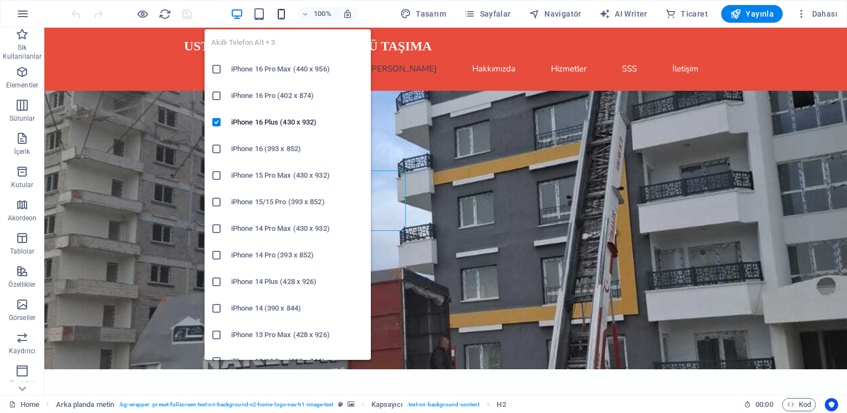
click at [287, 11] on icon "button" at bounding box center [281, 14] width 13 height 13
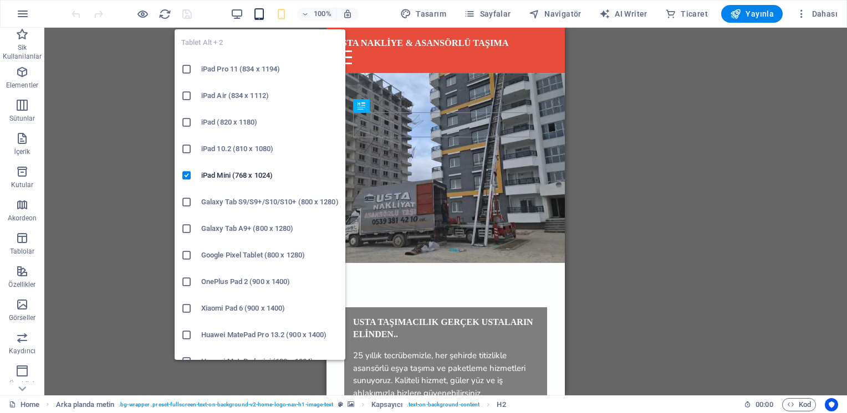
click at [260, 13] on icon "button" at bounding box center [259, 14] width 13 height 13
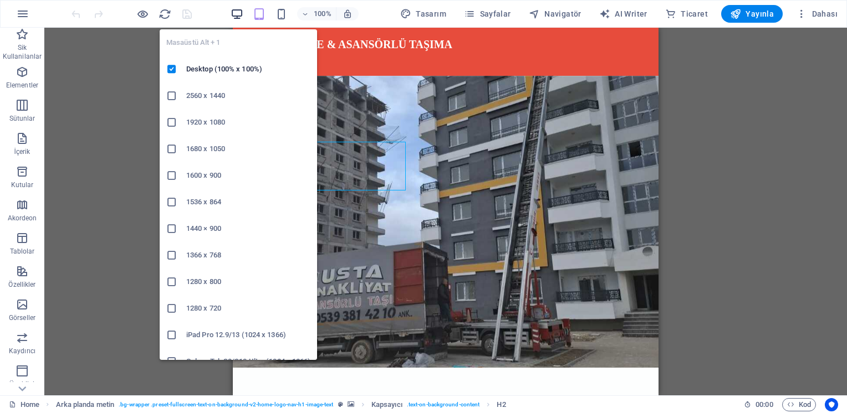
click at [242, 12] on icon "button" at bounding box center [237, 14] width 13 height 13
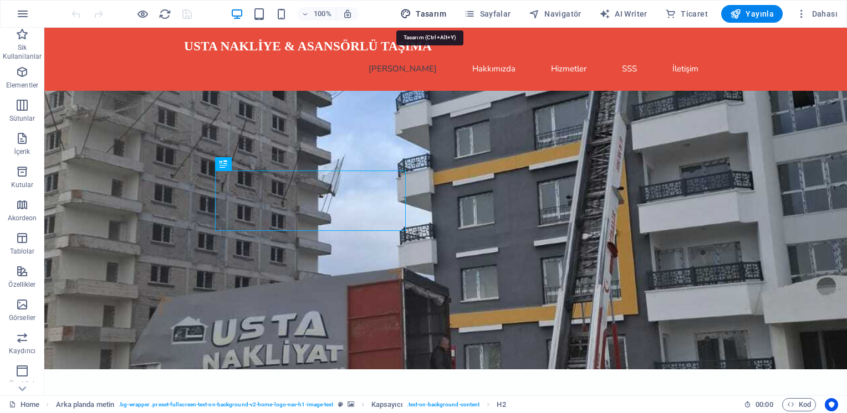
click at [439, 15] on span "Tasarım" at bounding box center [423, 13] width 46 height 11
select select "px"
select select "200"
select select "px"
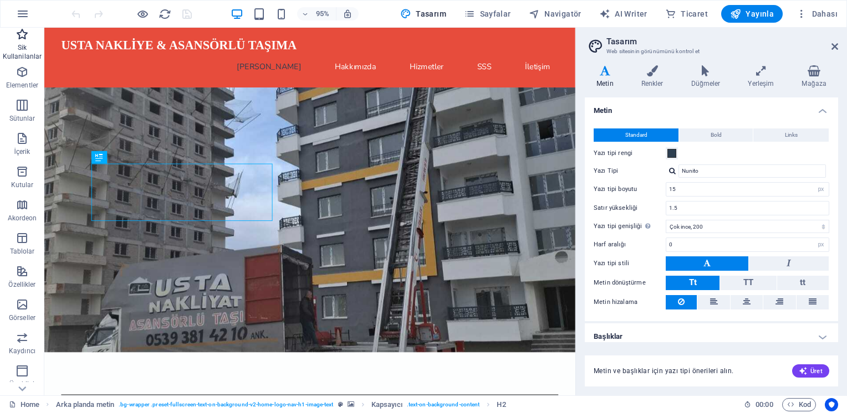
click at [27, 38] on icon "button" at bounding box center [22, 34] width 13 height 13
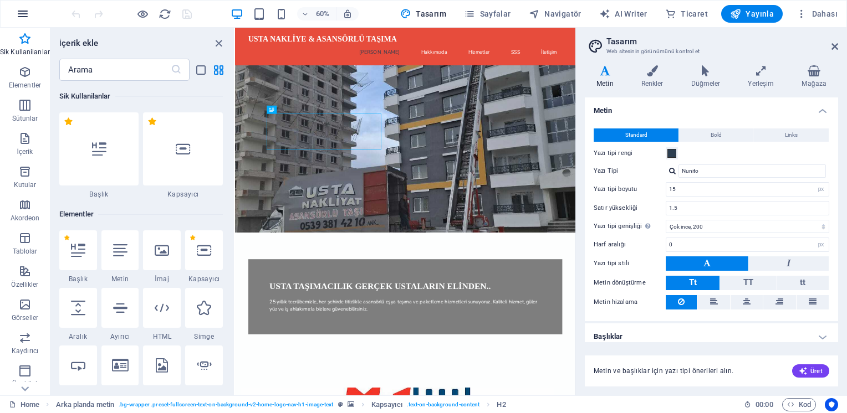
click at [31, 16] on button "button" at bounding box center [22, 14] width 27 height 27
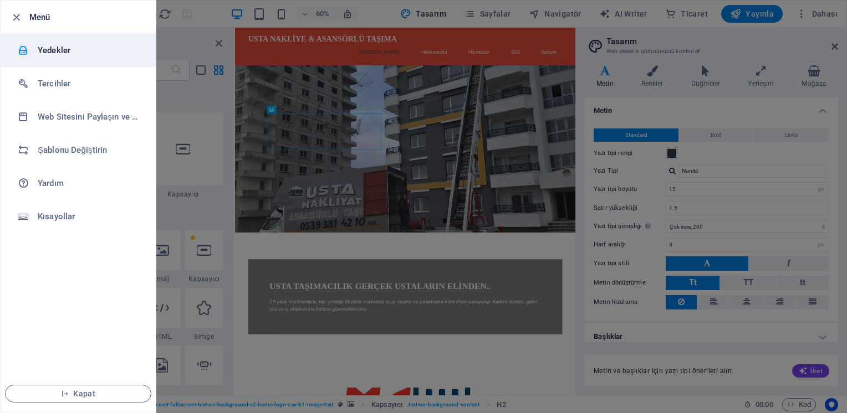
click at [55, 54] on h6 "Yedekler" at bounding box center [89, 50] width 103 height 13
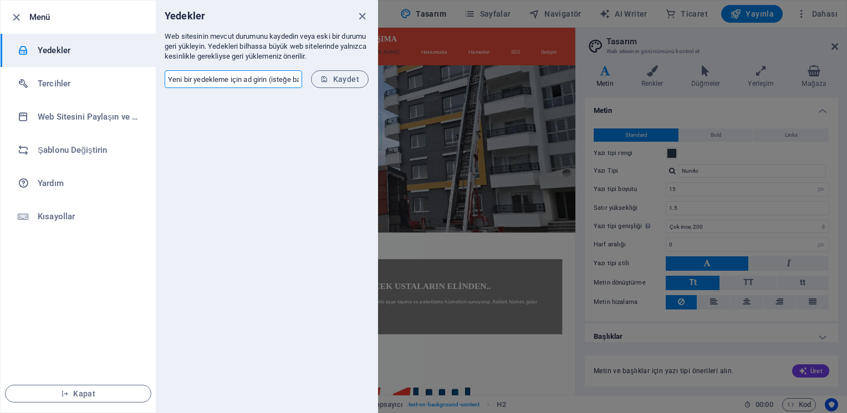
click at [266, 85] on input "text" at bounding box center [233, 79] width 137 height 18
type input "usta taşıma1"
click at [335, 83] on span "Kaydet" at bounding box center [339, 79] width 39 height 9
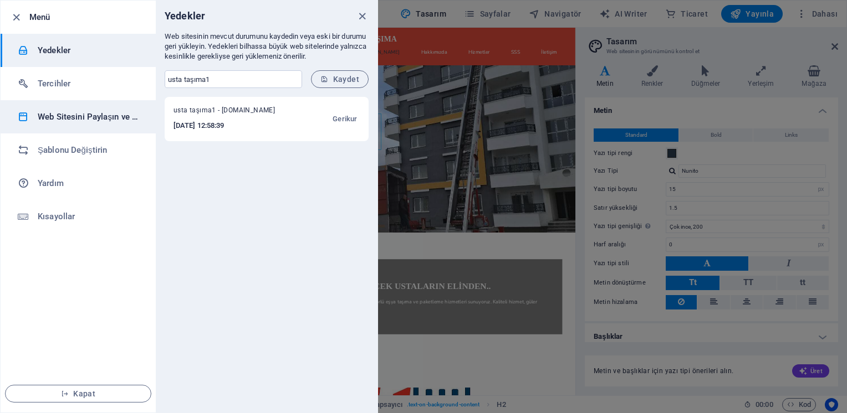
click at [96, 121] on h6 "Web Sitesini Paylaşın ve [GEOGRAPHIC_DATA]" at bounding box center [89, 116] width 103 height 13
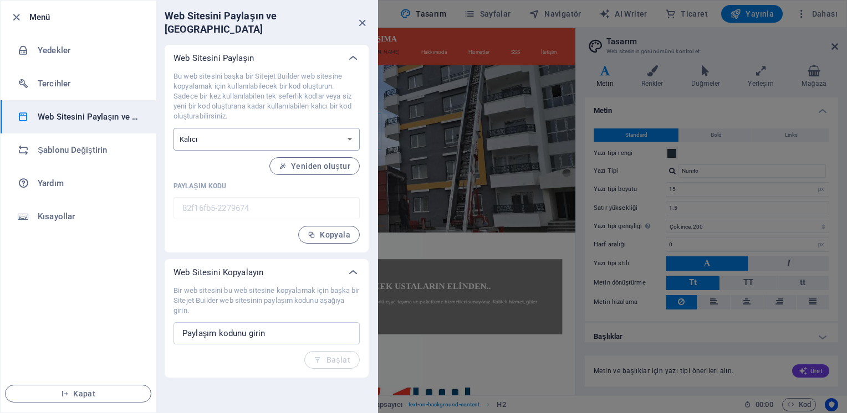
click at [226, 128] on select "Tek seferlik Kalıcı" at bounding box center [266, 139] width 186 height 23
drag, startPoint x: 226, startPoint y: 123, endPoint x: 241, endPoint y: 123, distance: 15.0
click at [226, 128] on select "Tek seferlik Kalıcı" at bounding box center [266, 139] width 186 height 23
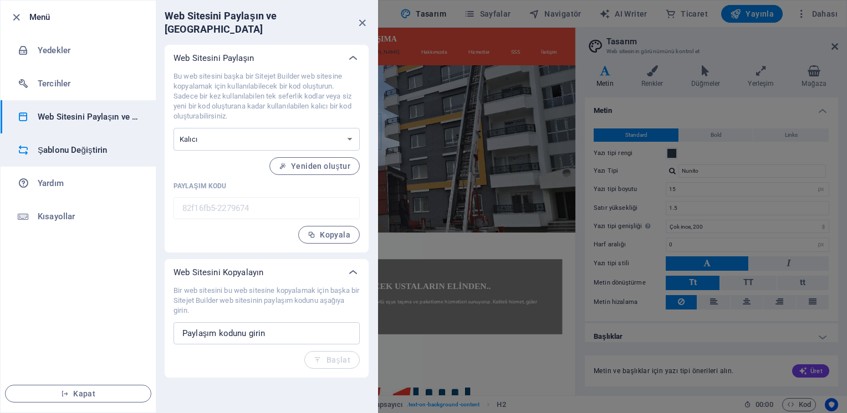
click at [86, 148] on h6 "Şablonu Değiştirin" at bounding box center [89, 150] width 103 height 13
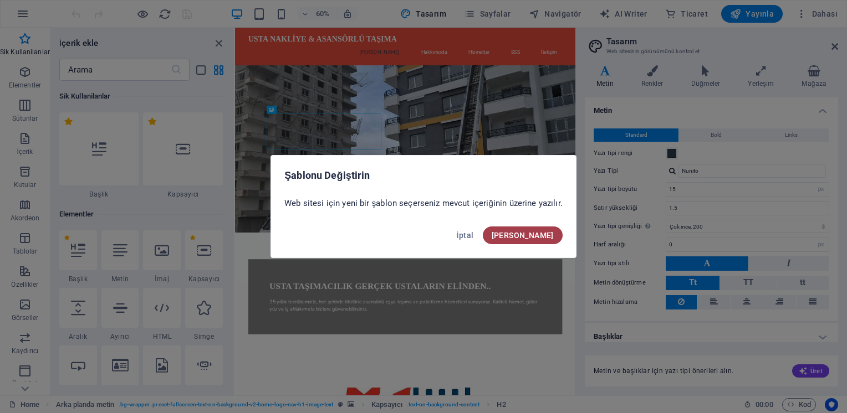
click at [535, 233] on span "Onayla" at bounding box center [523, 235] width 62 height 9
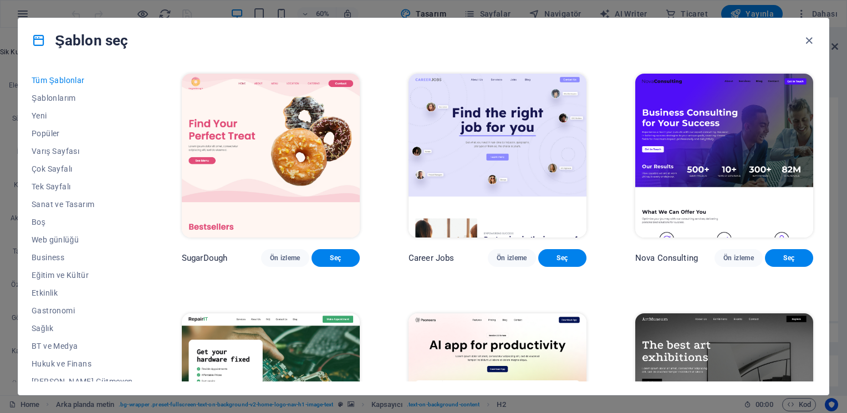
click at [694, 160] on img at bounding box center [724, 156] width 178 height 164
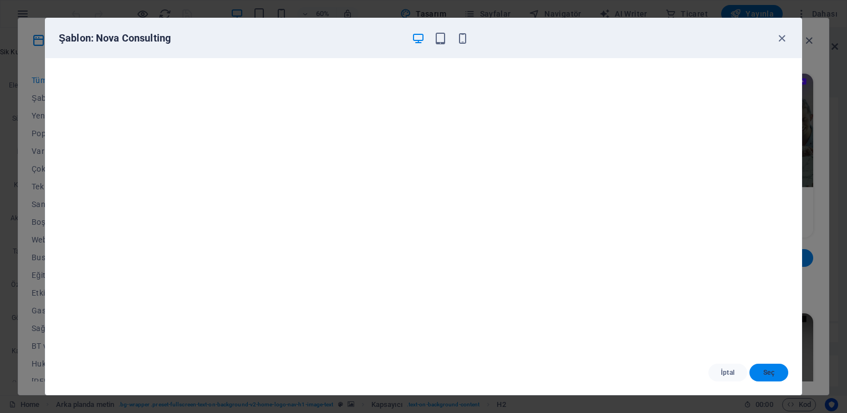
click at [769, 372] on span "Seç" at bounding box center [768, 373] width 21 height 9
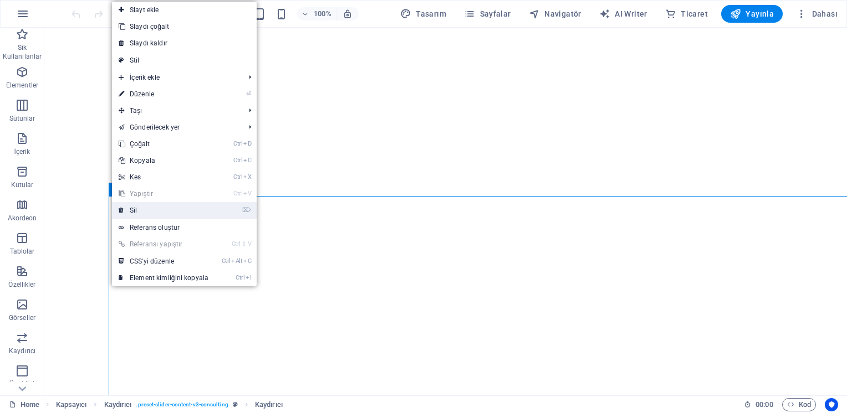
click at [131, 210] on link "⌦ Sil" at bounding box center [163, 210] width 103 height 17
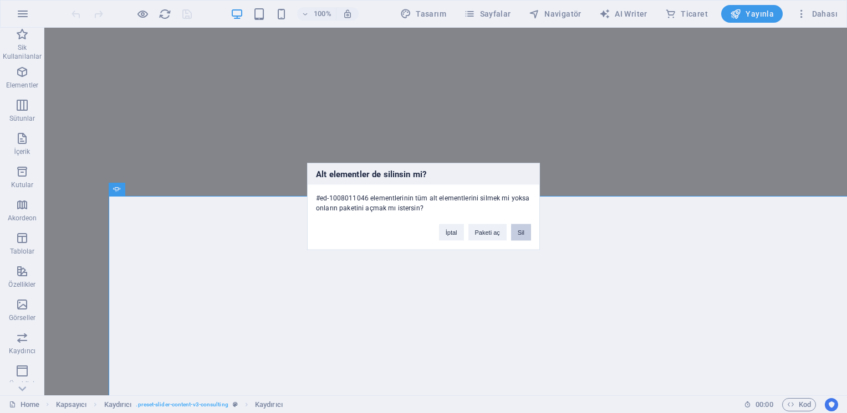
click at [516, 236] on button "Sil" at bounding box center [521, 232] width 20 height 17
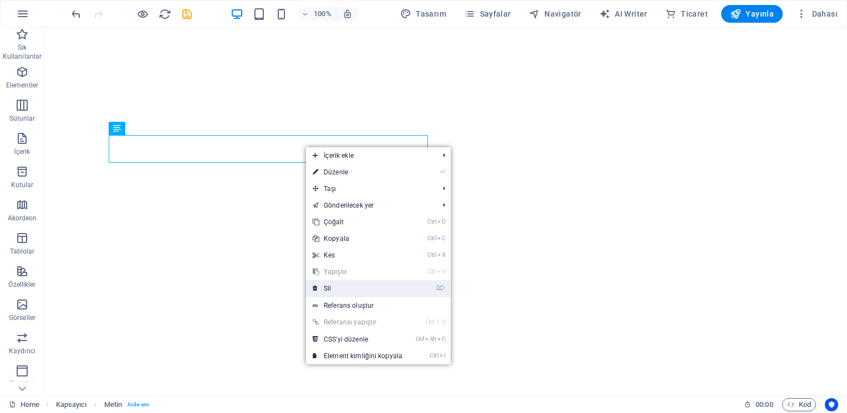
click at [366, 291] on link "⌦ Sil" at bounding box center [357, 288] width 103 height 17
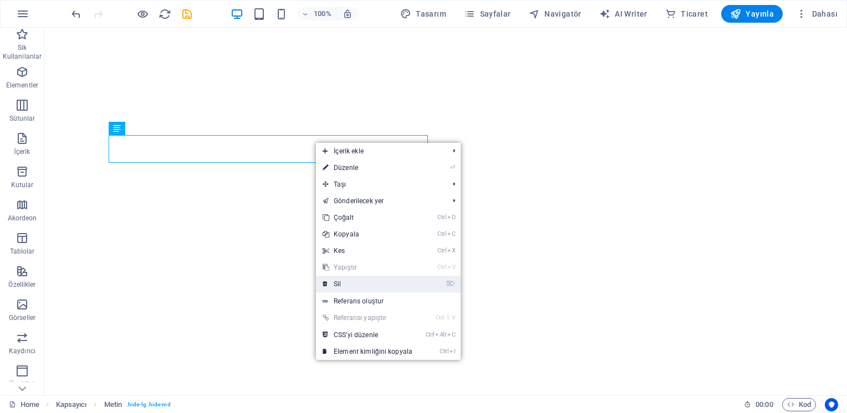
click at [366, 284] on link "⌦ Sil" at bounding box center [367, 284] width 103 height 17
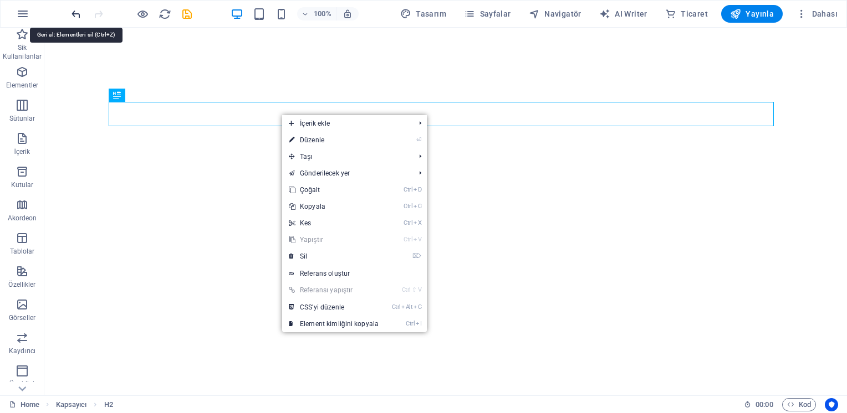
click at [80, 10] on icon "undo" at bounding box center [76, 14] width 13 height 13
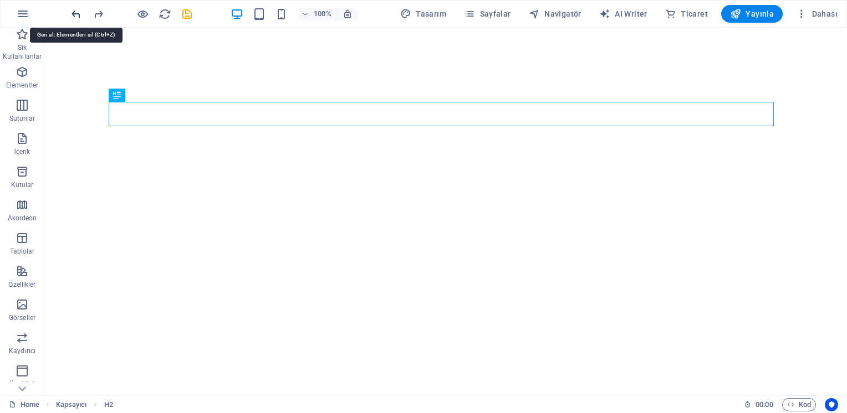
click at [80, 10] on icon "undo" at bounding box center [76, 14] width 13 height 13
click at [80, 10] on div at bounding box center [131, 14] width 124 height 18
drag, startPoint x: 80, startPoint y: 10, endPoint x: 23, endPoint y: 19, distance: 57.9
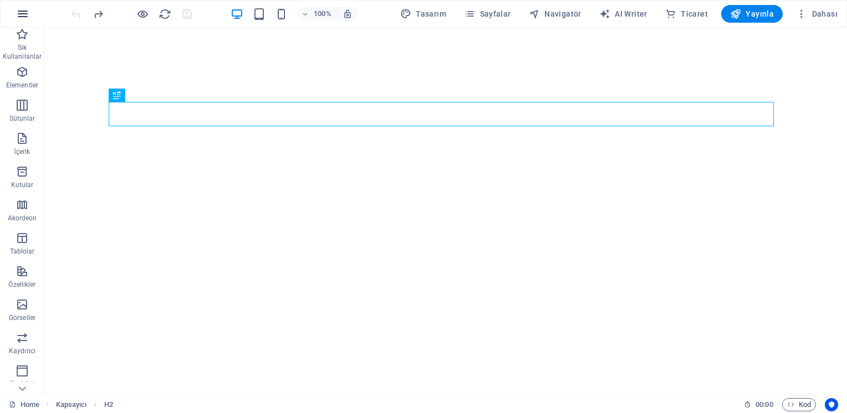
click at [23, 19] on icon "button" at bounding box center [22, 13] width 13 height 13
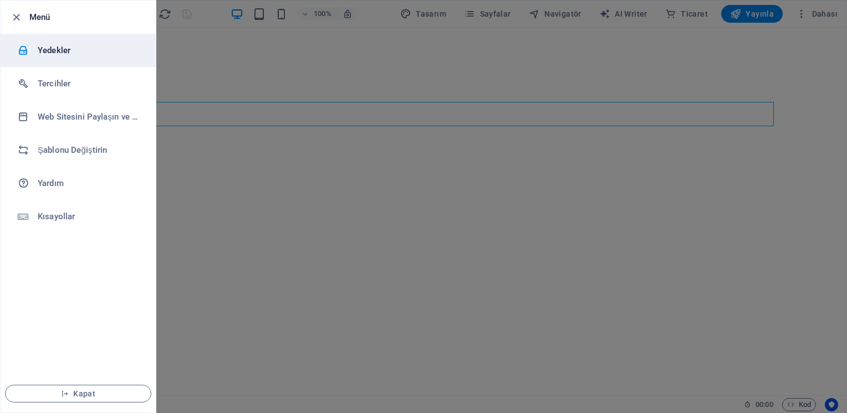
click at [70, 57] on li "Yedekler" at bounding box center [78, 50] width 155 height 33
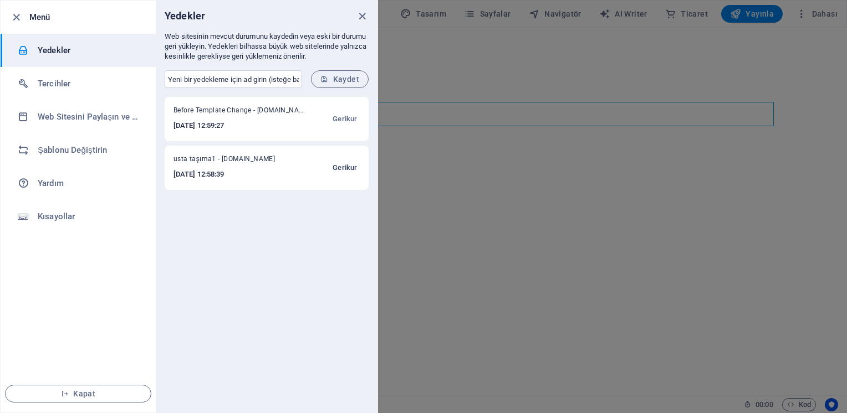
click at [356, 171] on span "Gerikur" at bounding box center [344, 167] width 24 height 13
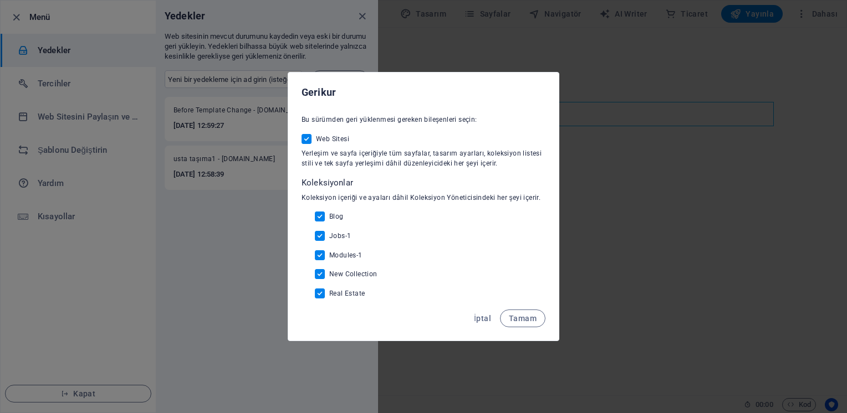
click at [238, 229] on div "Gerikur Bu sürümden geri yüklenmesi gereken bileşenleri seçin: Web Sitesi Yerle…" at bounding box center [423, 206] width 847 height 413
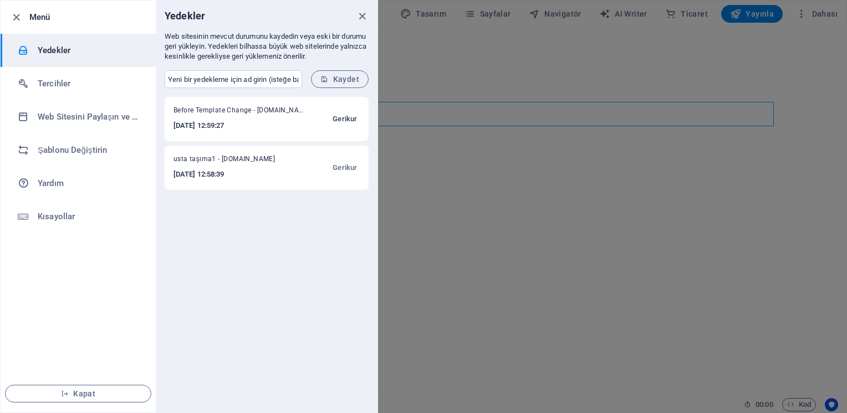
click at [347, 116] on span "Gerikur" at bounding box center [344, 118] width 24 height 13
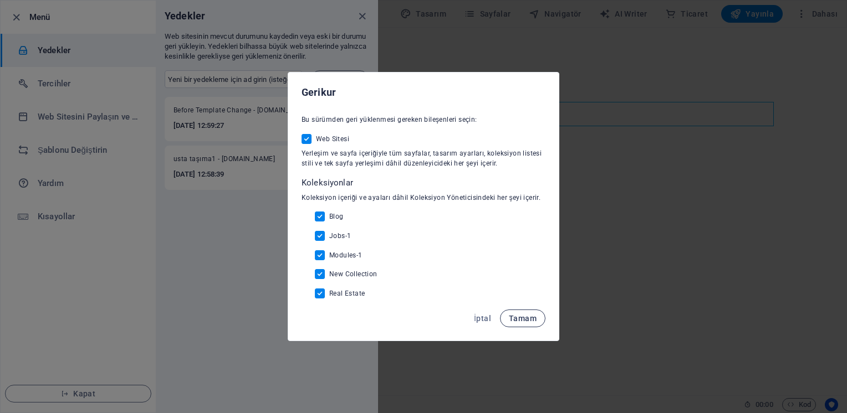
click at [529, 319] on span "Tamam" at bounding box center [523, 318] width 28 height 9
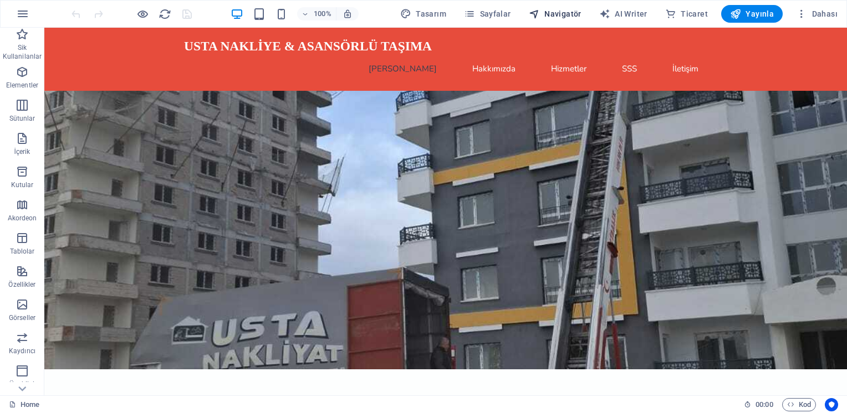
click at [556, 11] on span "Navigatör" at bounding box center [555, 13] width 53 height 11
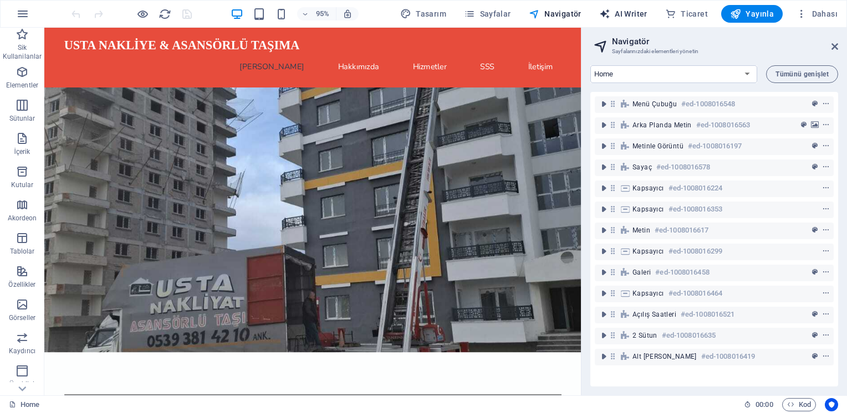
click at [636, 12] on span "AI Writer" at bounding box center [623, 13] width 48 height 11
select select "English"
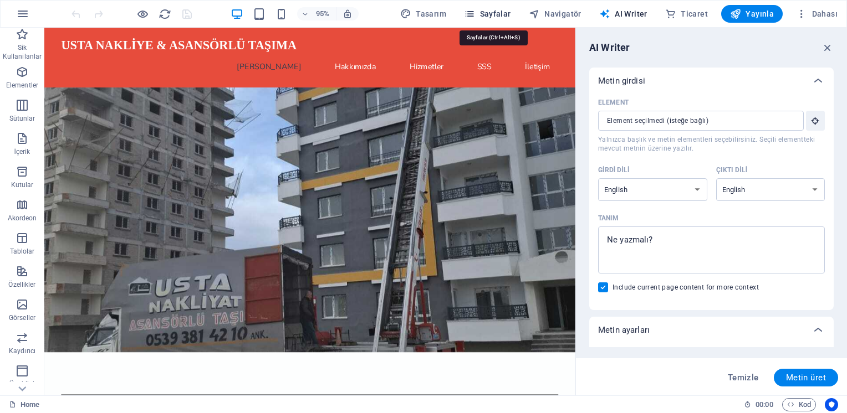
click at [497, 7] on button "Sayfalar" at bounding box center [487, 14] width 56 height 18
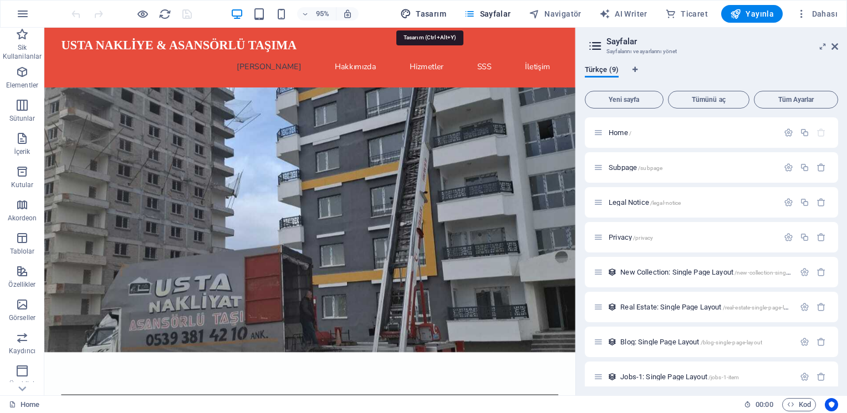
click at [414, 21] on button "Tasarım" at bounding box center [423, 14] width 55 height 18
select select "px"
select select "200"
select select "px"
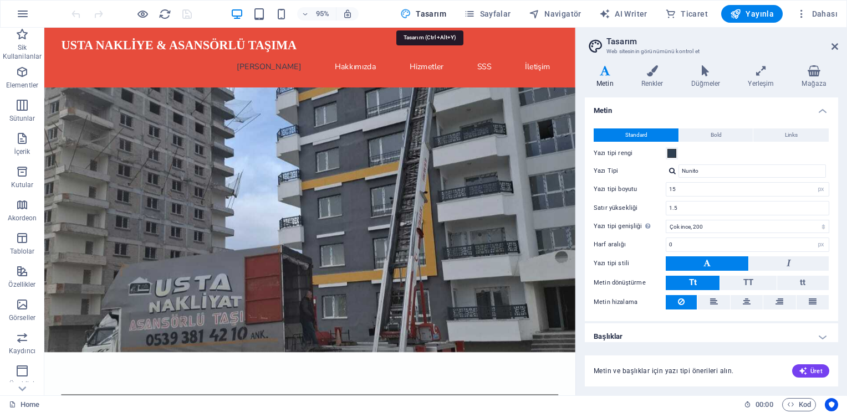
click at [414, 21] on button "Tasarım" at bounding box center [423, 14] width 55 height 18
click at [836, 51] on header "Tasarım Web sitesinin görünümünü kontrol et" at bounding box center [712, 42] width 251 height 29
click at [835, 15] on span "Dahası" at bounding box center [817, 13] width 42 height 11
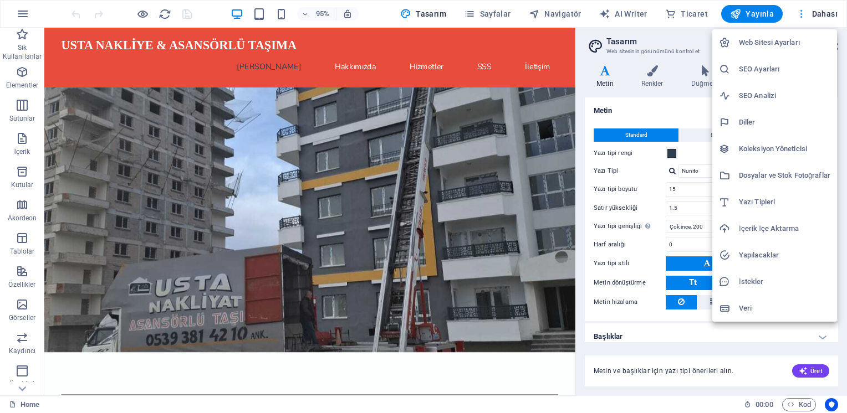
click at [835, 15] on div at bounding box center [423, 206] width 847 height 413
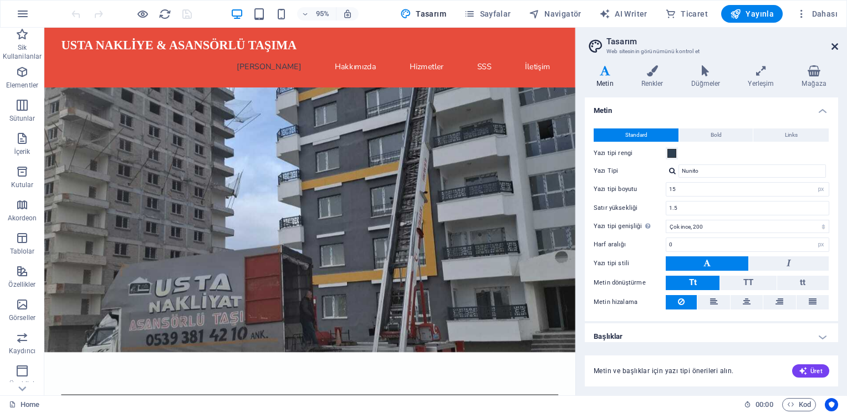
click at [836, 47] on icon at bounding box center [834, 46] width 7 height 9
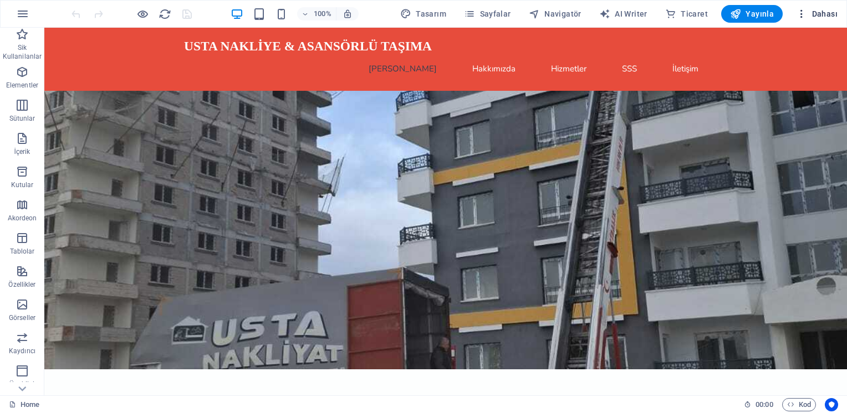
click at [827, 14] on span "Dahası" at bounding box center [817, 13] width 42 height 11
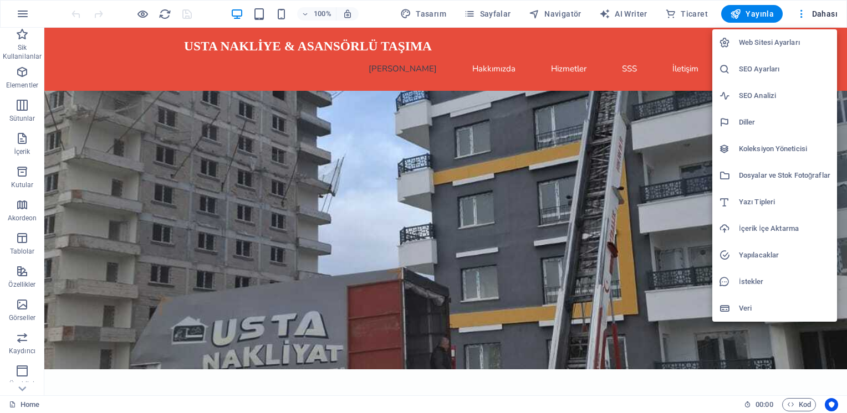
click at [789, 43] on h6 "Web Sitesi Ayarları" at bounding box center [784, 42] width 91 height 13
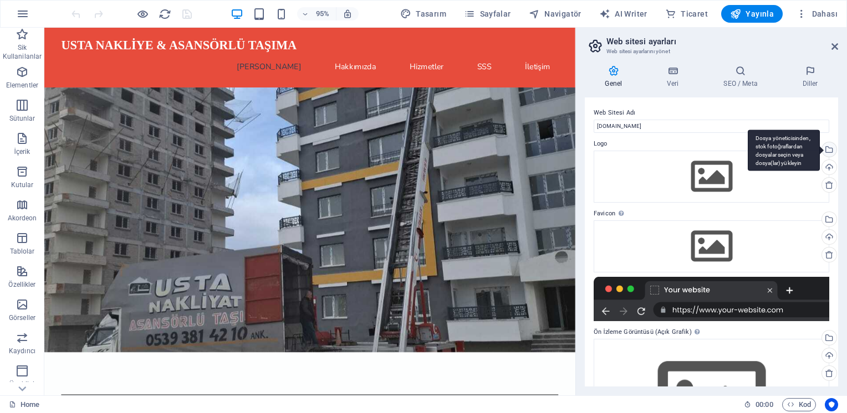
click at [827, 154] on div "Dosya yöneticisinden, stok fotoğraflardan dosyalar seçin veya dosya(lar) yükley…" at bounding box center [828, 150] width 17 height 17
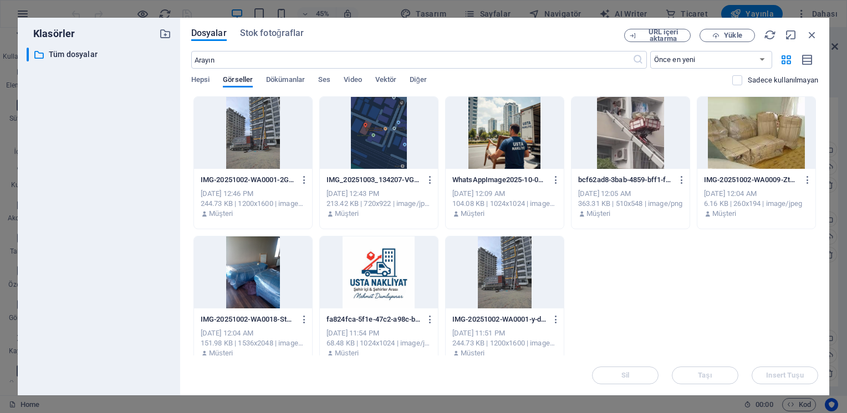
click at [375, 273] on div at bounding box center [379, 273] width 118 height 72
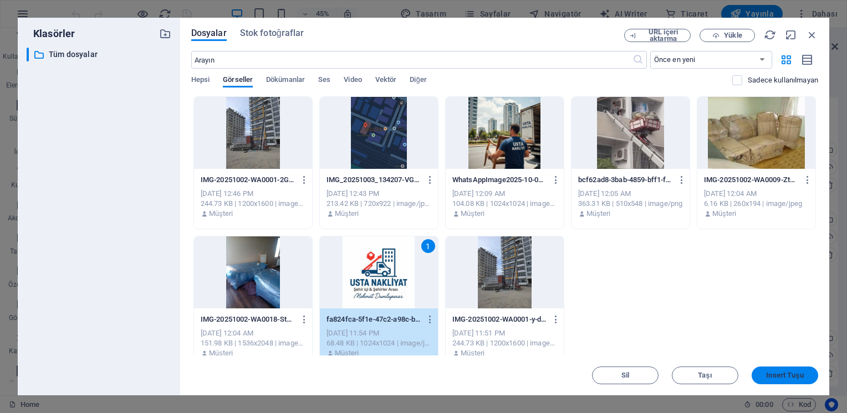
click at [799, 374] on span "Insert Tuşu" at bounding box center [784, 375] width 37 height 7
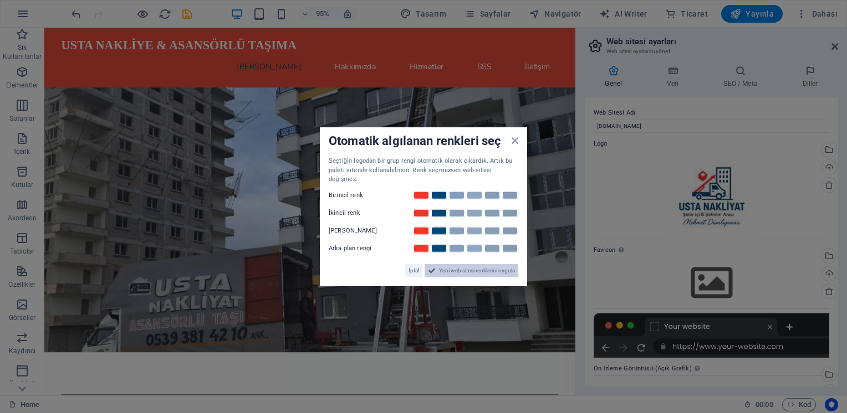
click at [493, 265] on span "Yeni web sitesi renklerini uygula" at bounding box center [477, 270] width 76 height 13
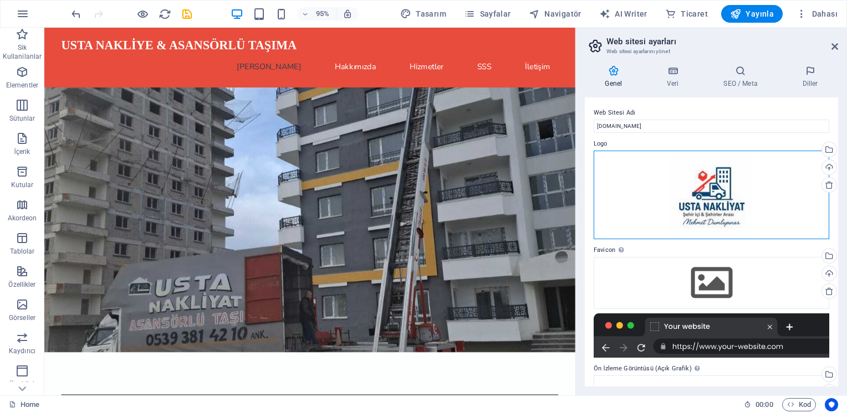
click at [723, 185] on div "Dosyaları buraya sürükleyin, dosyaları seçmek için tıklayın veya Dosyalardan ya…" at bounding box center [712, 195] width 236 height 89
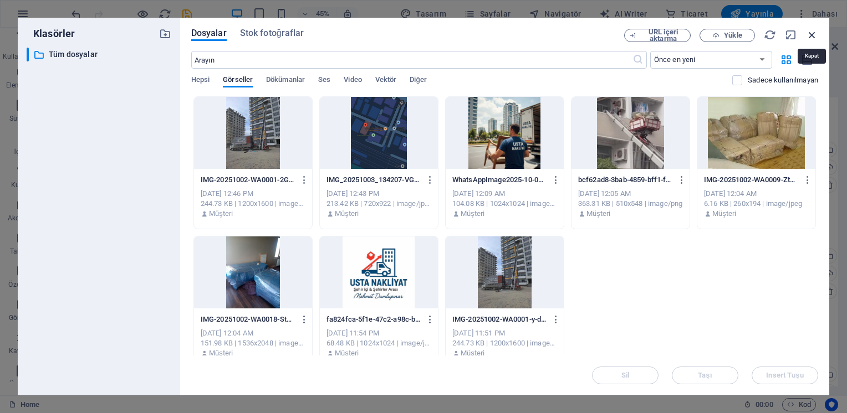
click at [808, 35] on icon "button" at bounding box center [812, 35] width 12 height 12
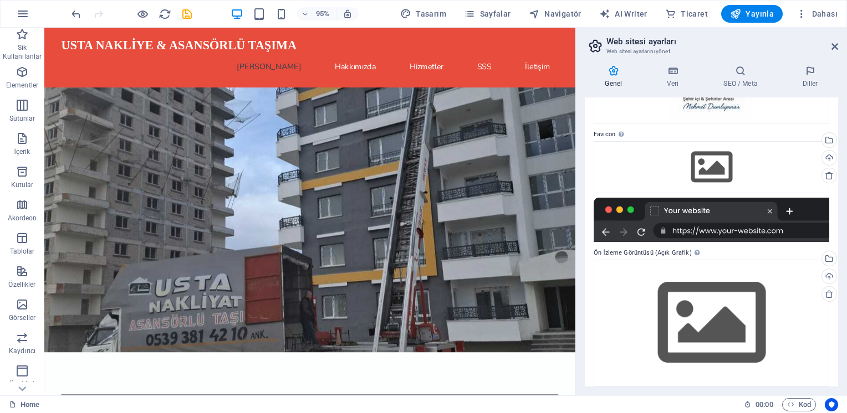
scroll to position [124, 0]
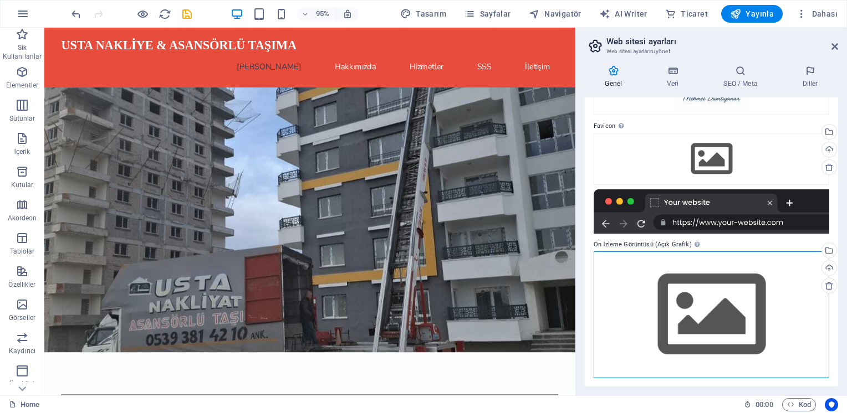
click at [713, 323] on div "Dosyaları buraya sürükleyin, dosyaları seçmek için tıklayın veya Dosyalardan ya…" at bounding box center [712, 315] width 236 height 127
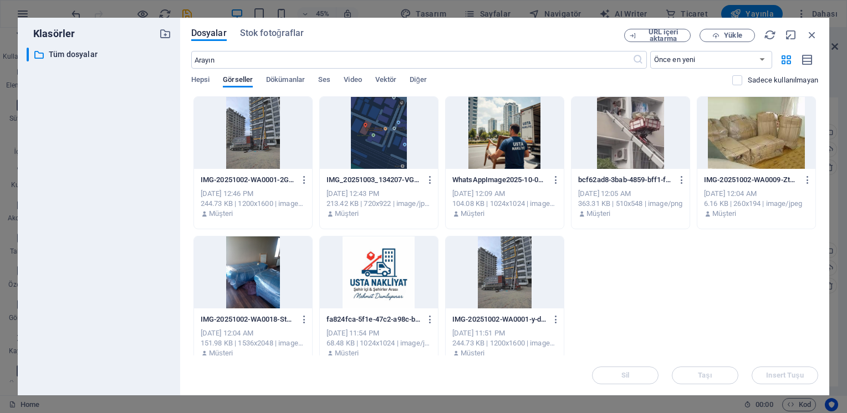
click at [372, 275] on div at bounding box center [379, 273] width 118 height 72
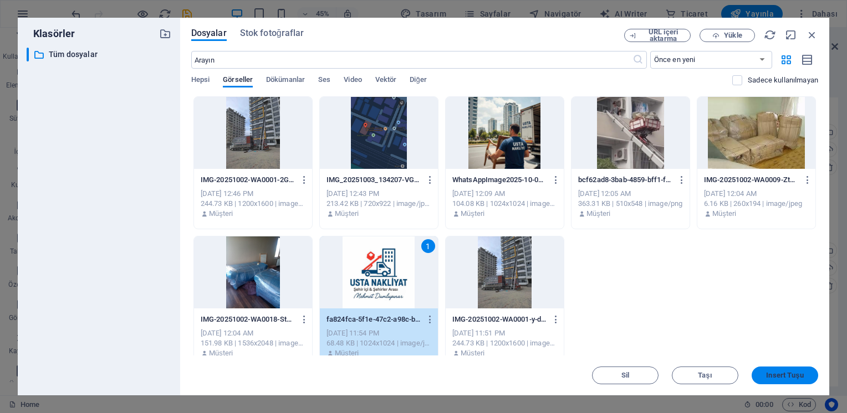
click at [777, 378] on span "Insert Tuşu" at bounding box center [784, 375] width 37 height 7
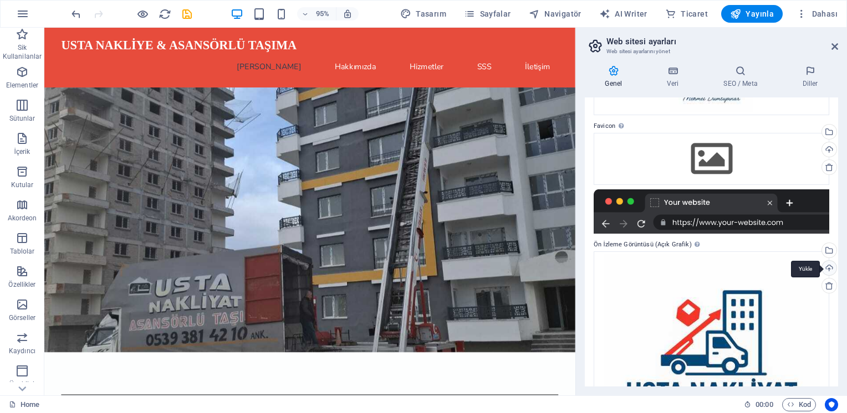
drag, startPoint x: 837, startPoint y: 209, endPoint x: 833, endPoint y: 265, distance: 55.6
click at [833, 265] on div "Web Sitesi Adı [DOMAIN_NAME] Logo Dosyaları buraya sürükleyin, dosyaları seçmek…" at bounding box center [711, 242] width 253 height 289
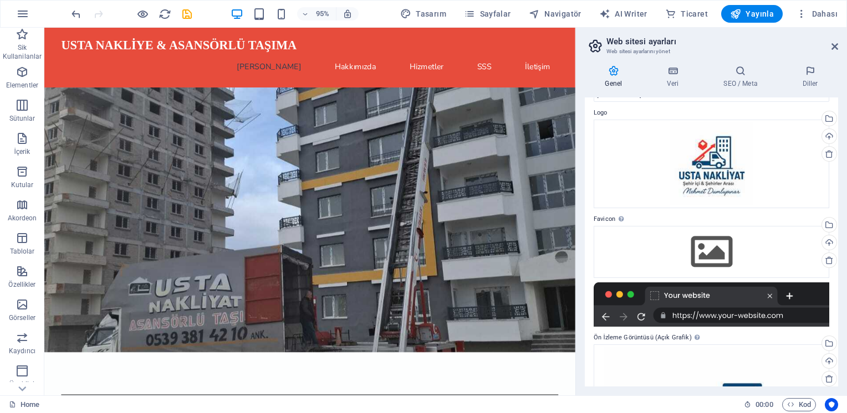
scroll to position [0, 0]
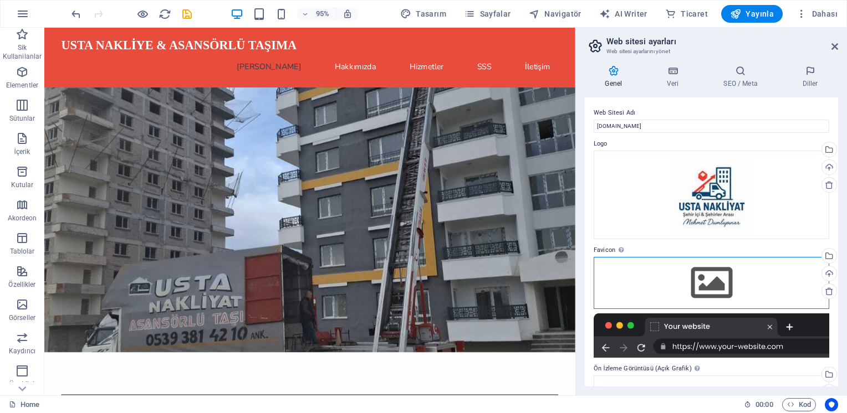
click at [712, 287] on div "Dosyaları buraya sürükleyin, dosyaları seçmek için tıklayın veya Dosyalardan ya…" at bounding box center [712, 283] width 236 height 52
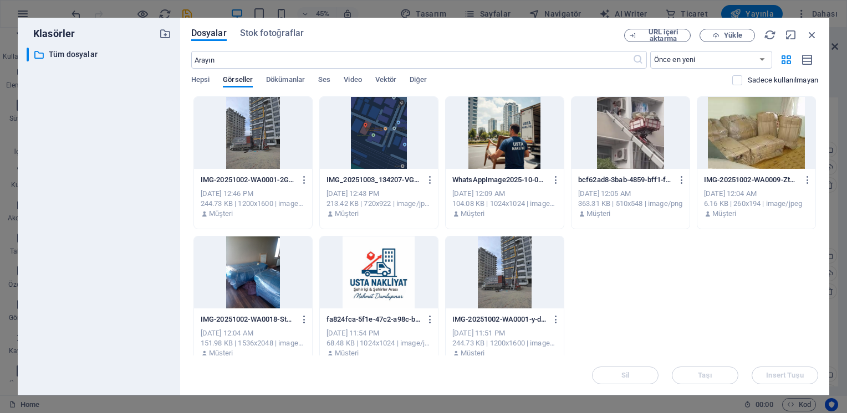
click at [510, 124] on div at bounding box center [505, 133] width 118 height 72
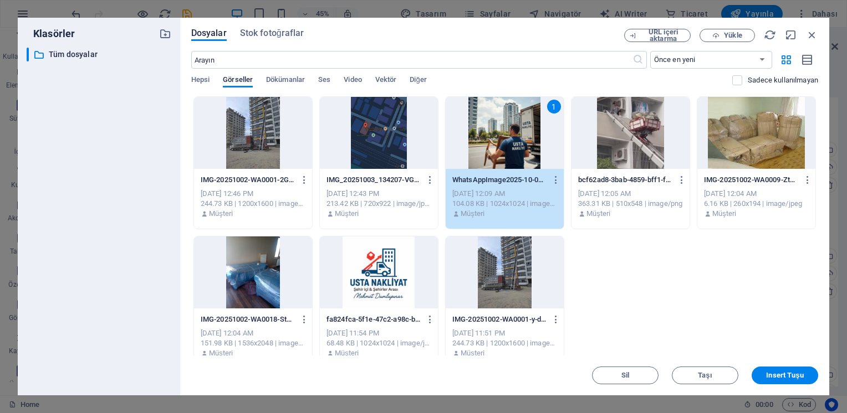
click at [357, 274] on div at bounding box center [379, 273] width 118 height 72
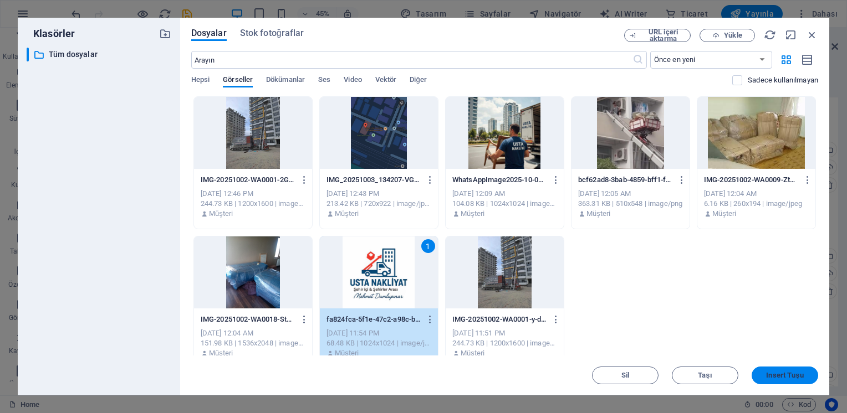
click at [783, 376] on span "Insert Tuşu" at bounding box center [784, 375] width 37 height 7
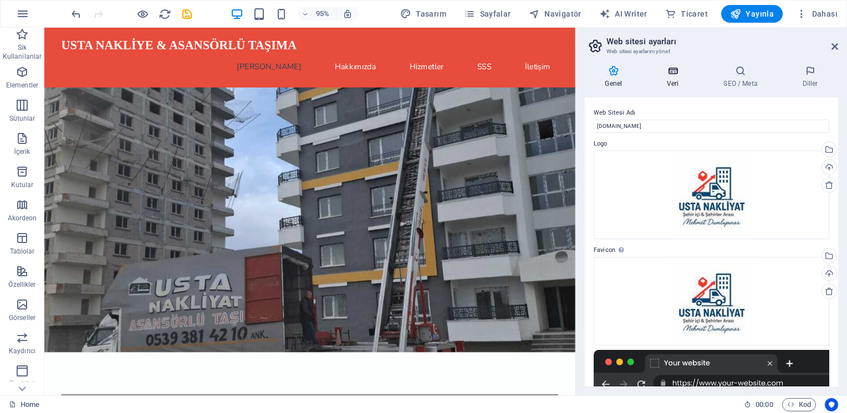
click at [676, 68] on icon at bounding box center [673, 70] width 52 height 11
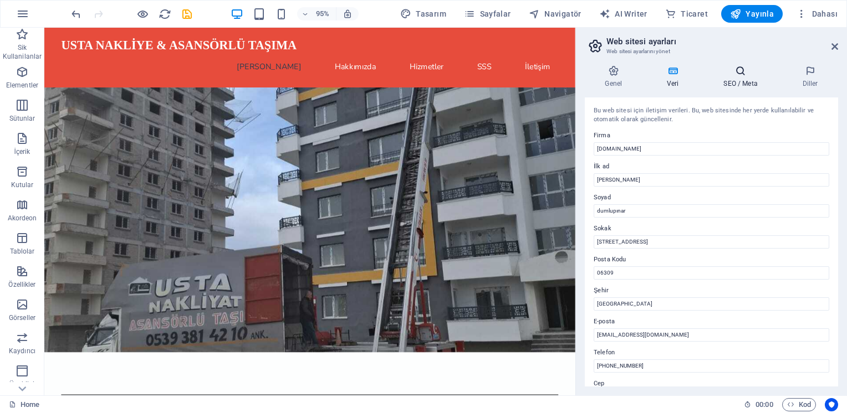
click at [759, 83] on h4 "SEO / Meta" at bounding box center [742, 76] width 79 height 23
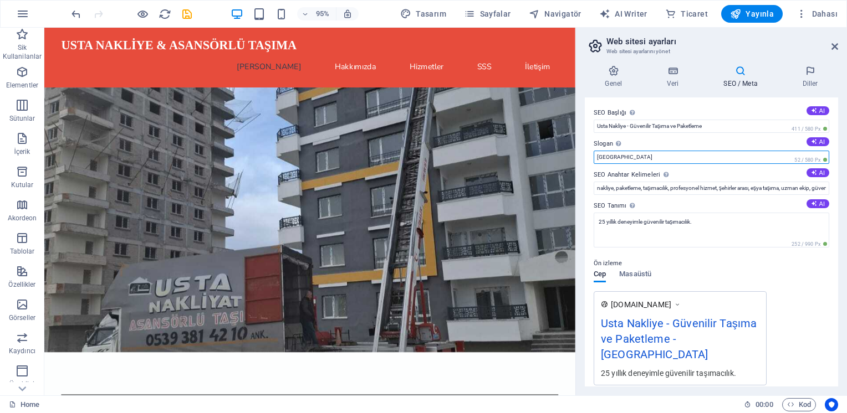
click at [747, 159] on input "[GEOGRAPHIC_DATA]" at bounding box center [712, 157] width 236 height 13
type input "B"
type input "a"
type input "Ankara Sincan"
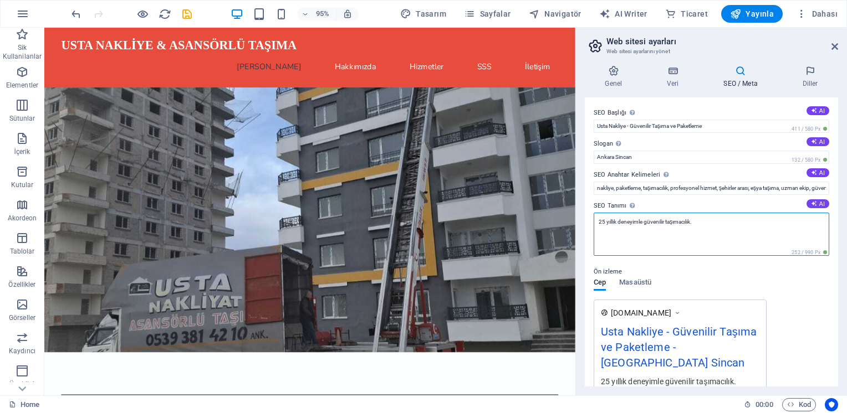
click at [704, 222] on textarea "25 yıllık deneyimle güvenilir taşımacılık." at bounding box center [712, 234] width 236 height 43
type textarea "25 yıllık deneyimle güvenilir taşımacılık hizmeti. Detaylı bilgi için ulaşabili…"
click at [818, 286] on div "Ön izleme Cep Masaüstü [DOMAIN_NAME] Usta Nakliye - Güvenilir Taşıma ve Paketle…" at bounding box center [712, 331] width 236 height 149
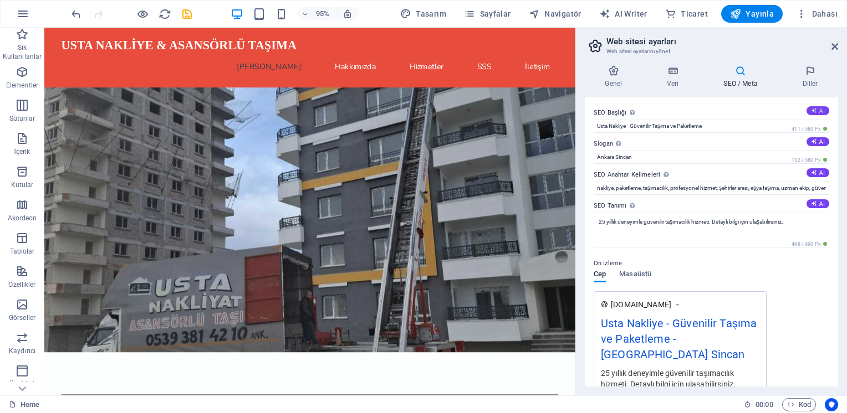
click at [817, 110] on button "AI" at bounding box center [817, 110] width 23 height 9
type input "Usta Taşımacılık ile Güvenli Taşıma"
click at [818, 143] on button "AI" at bounding box center [817, 141] width 23 height 9
type input "Eşyalarınız Usta Ellerde Güvenle Taşınıyor!"
click at [815, 172] on button "AI" at bounding box center [817, 172] width 23 height 9
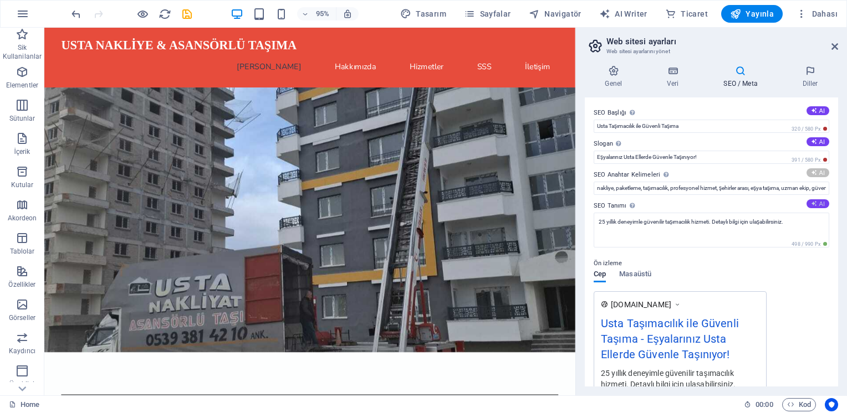
type input "asansörlü taşımacılık, şehirler arası nakliyat, profesyonel paketleme, güvenili…"
click at [820, 202] on button "AI" at bounding box center [817, 203] width 23 height 9
type textarea "Usta Taşımacılık, 25 yıllık deneyimle şehir içi ve şehirler arası, güvenilir as…"
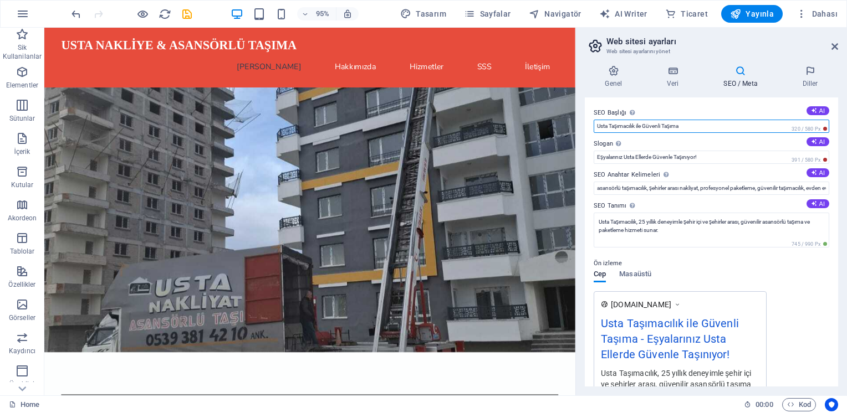
click at [760, 125] on input "Usta Taşımacılık ile Güvenli Taşıma" at bounding box center [712, 126] width 236 height 13
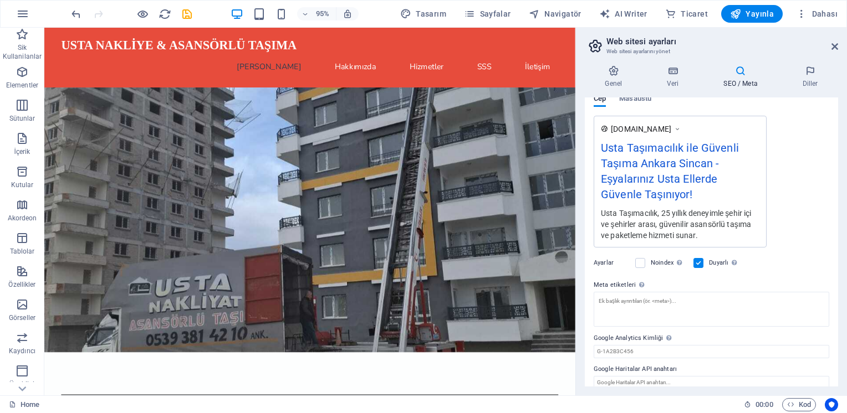
scroll to position [186, 0]
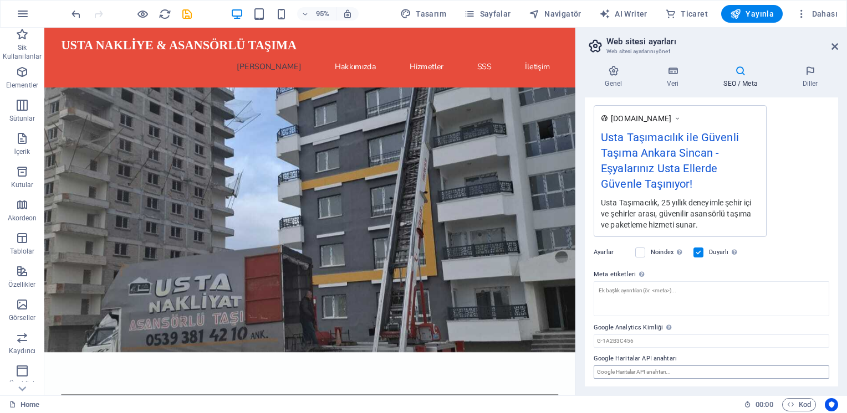
type input "Usta Taşımacılık ile Güvenli Taşıma Ankara Sincan"
click at [688, 374] on input "Google Haritalar API anahtarı" at bounding box center [712, 372] width 236 height 13
click at [807, 76] on icon at bounding box center [810, 70] width 56 height 11
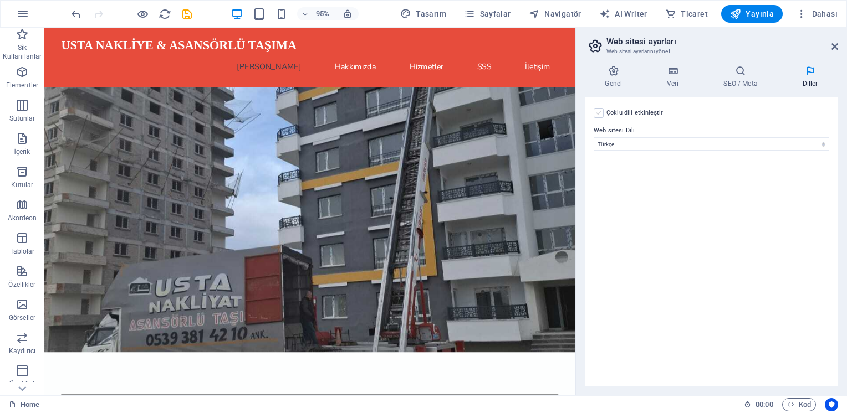
click at [596, 112] on label at bounding box center [599, 113] width 10 height 10
click at [0, 0] on input "Çoklu dili etkinleştir Çoklu dili silmek için tek bir dil kalana kadar tüm dill…" at bounding box center [0, 0] width 0 height 0
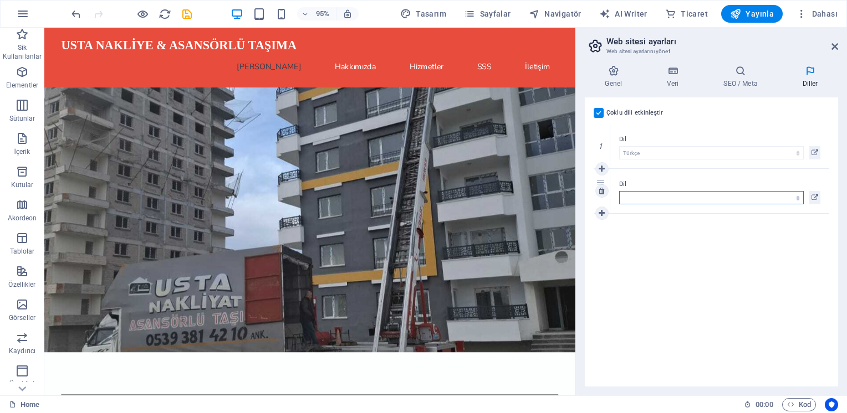
click at [653, 195] on select "Abkhazian Afar Afrikaans Akan Albanian Almanca Amharic Aragonese Arapça Armenia…" at bounding box center [711, 197] width 185 height 13
select select "72"
click at [619, 191] on select "Abkhazian Afar Afrikaans Akan Albanian Almanca Amharic Aragonese Arapça Armenia…" at bounding box center [711, 197] width 185 height 13
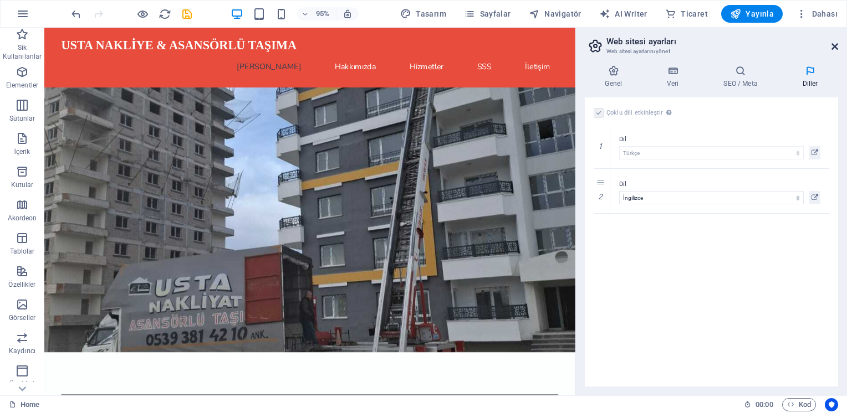
click at [835, 47] on icon at bounding box center [834, 46] width 7 height 9
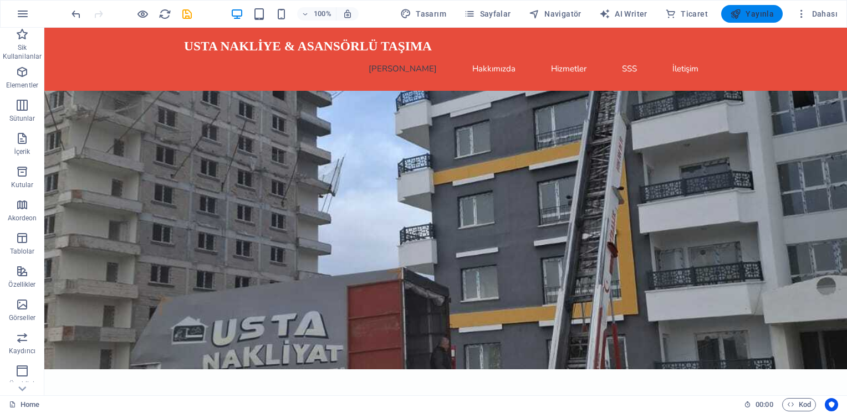
click at [756, 10] on span "Yayınla" at bounding box center [752, 13] width 44 height 11
